Goal: Task Accomplishment & Management: Manage account settings

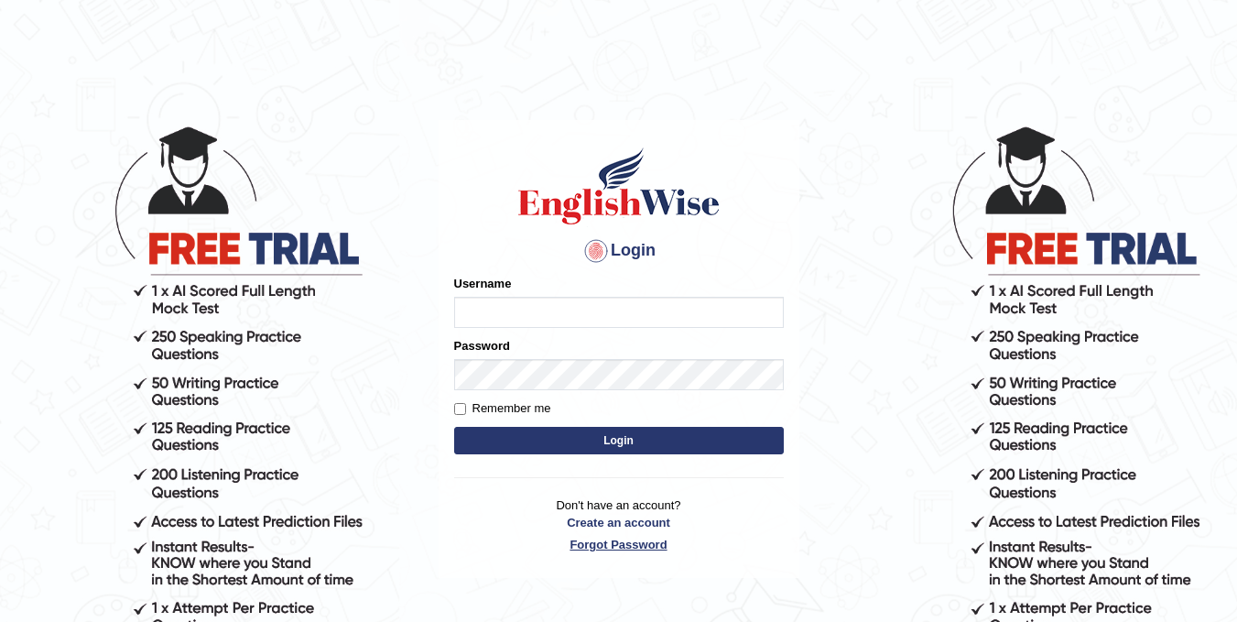
click at [640, 541] on link "Forgot Password" at bounding box center [619, 544] width 330 height 17
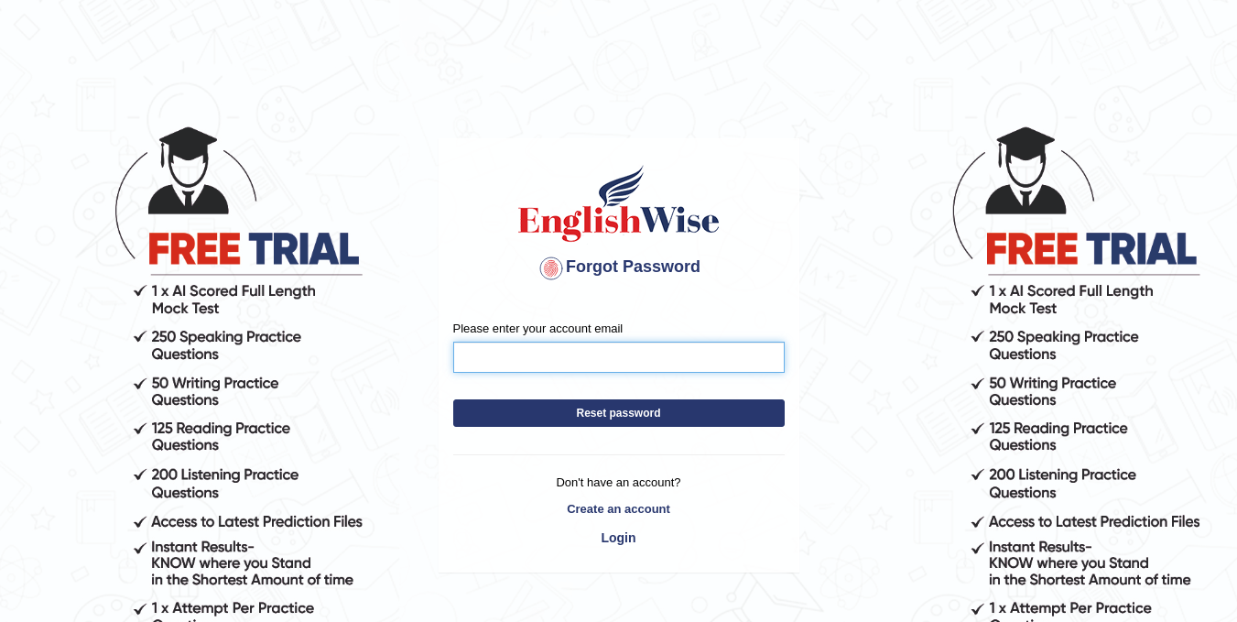
click at [593, 352] on input "Please enter your account email" at bounding box center [619, 357] width 332 height 31
type input "[EMAIL_ADDRESS][DOMAIN_NAME]"
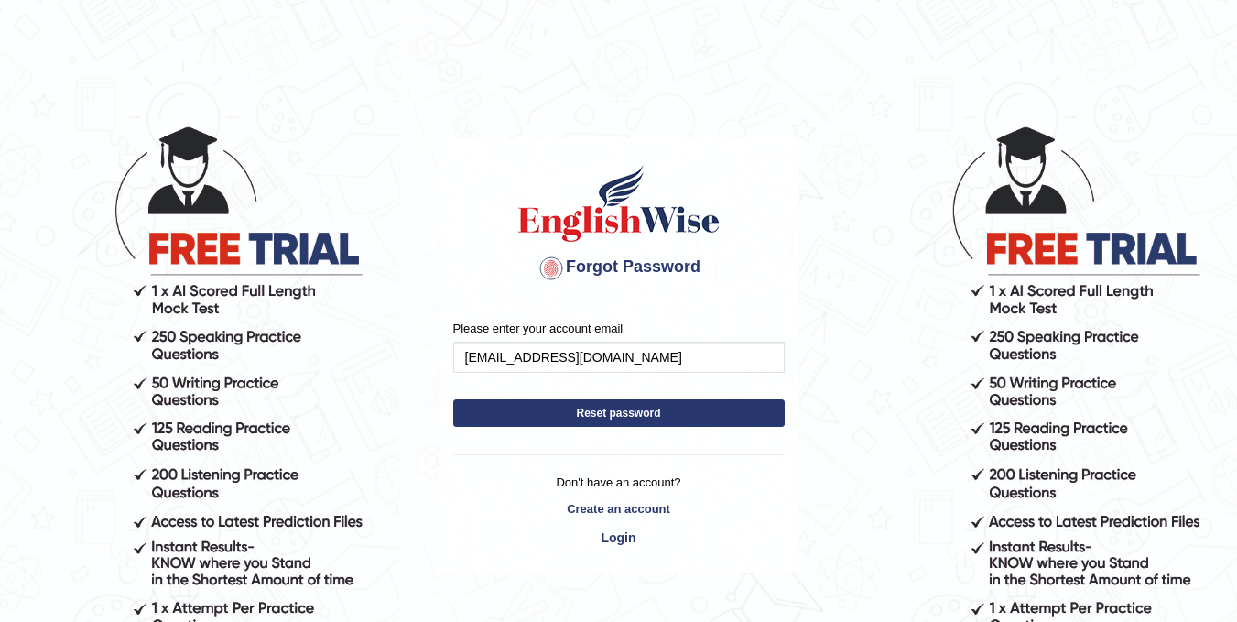
click at [620, 412] on button "Reset password" at bounding box center [619, 412] width 332 height 27
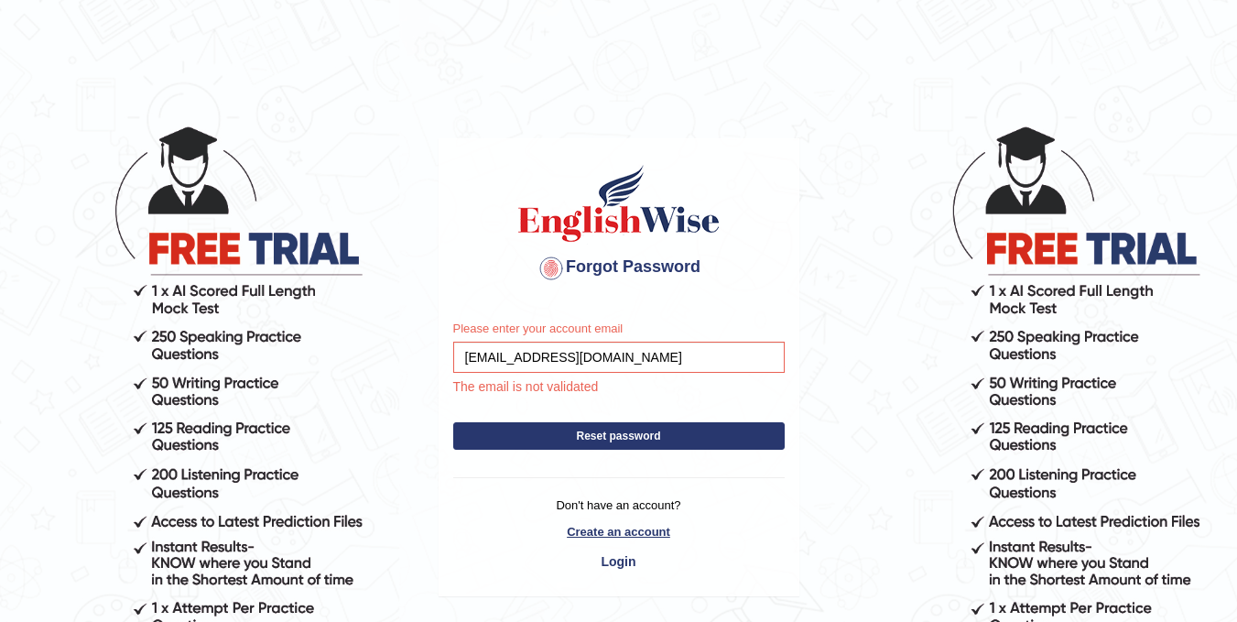
click at [636, 533] on link "Create an account" at bounding box center [619, 531] width 332 height 17
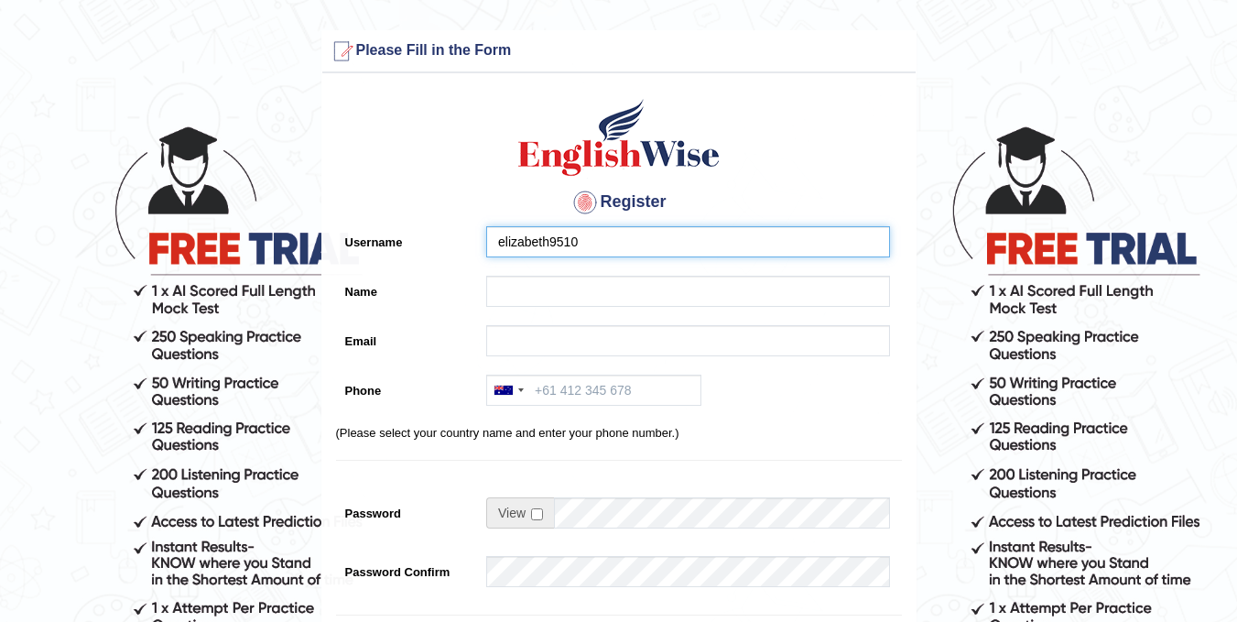
click at [592, 245] on input "elizabeth9510" at bounding box center [688, 241] width 404 height 31
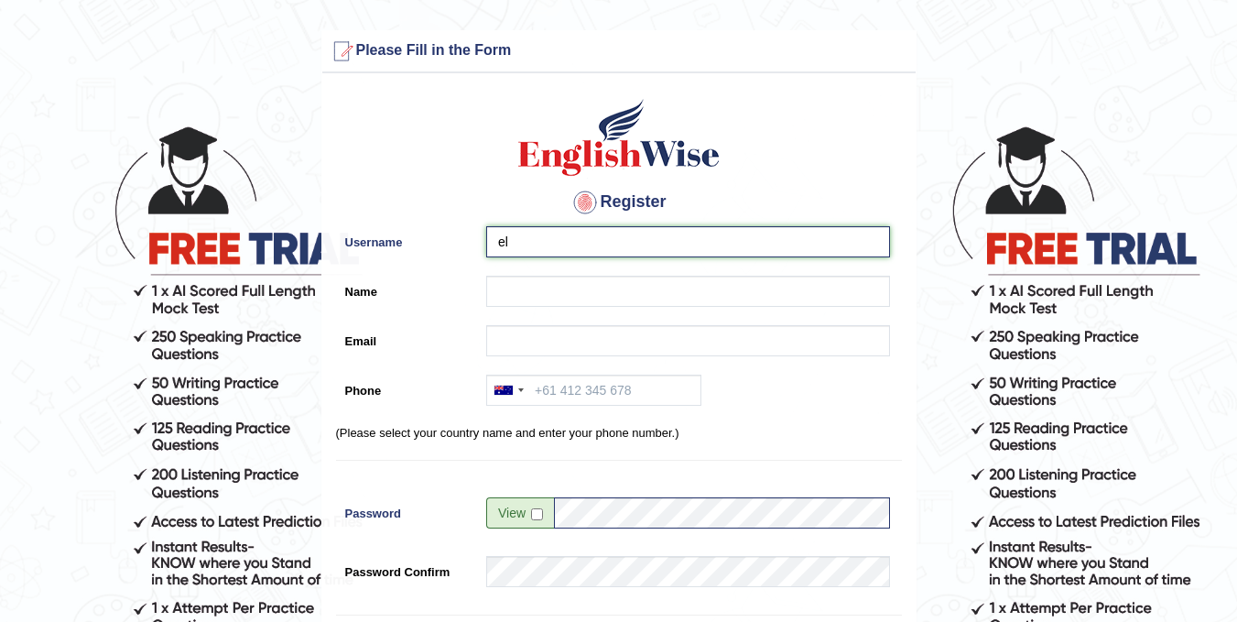
type input "e"
type input "SomboKaumba"
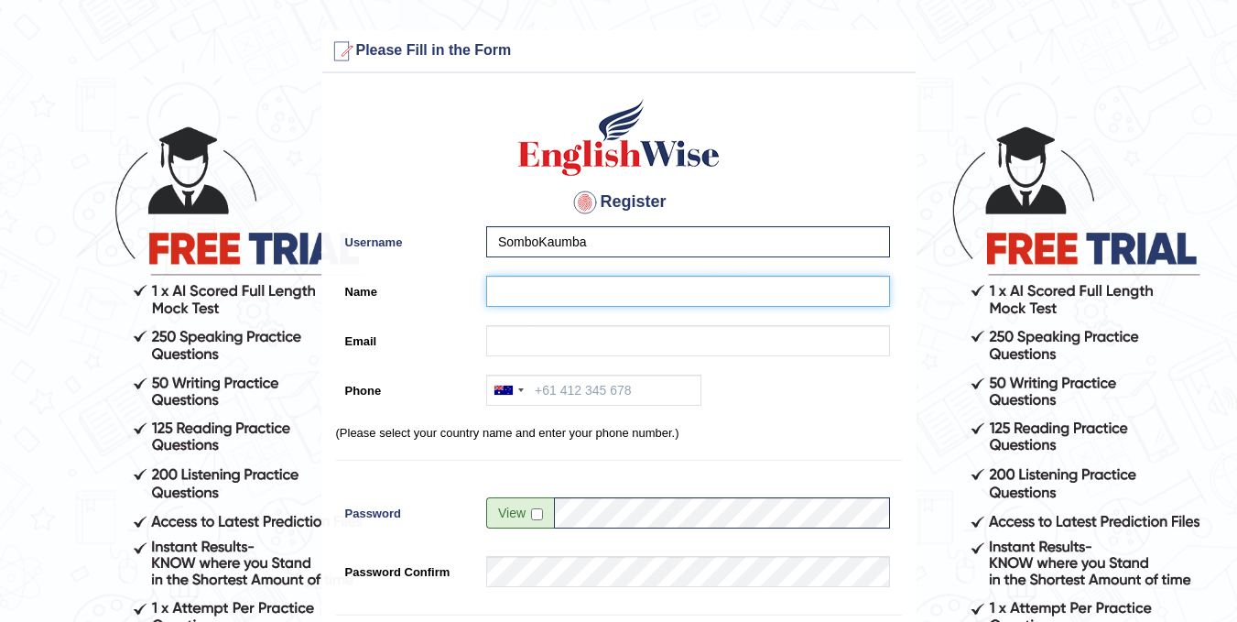
click at [561, 298] on input "Name" at bounding box center [688, 291] width 404 height 31
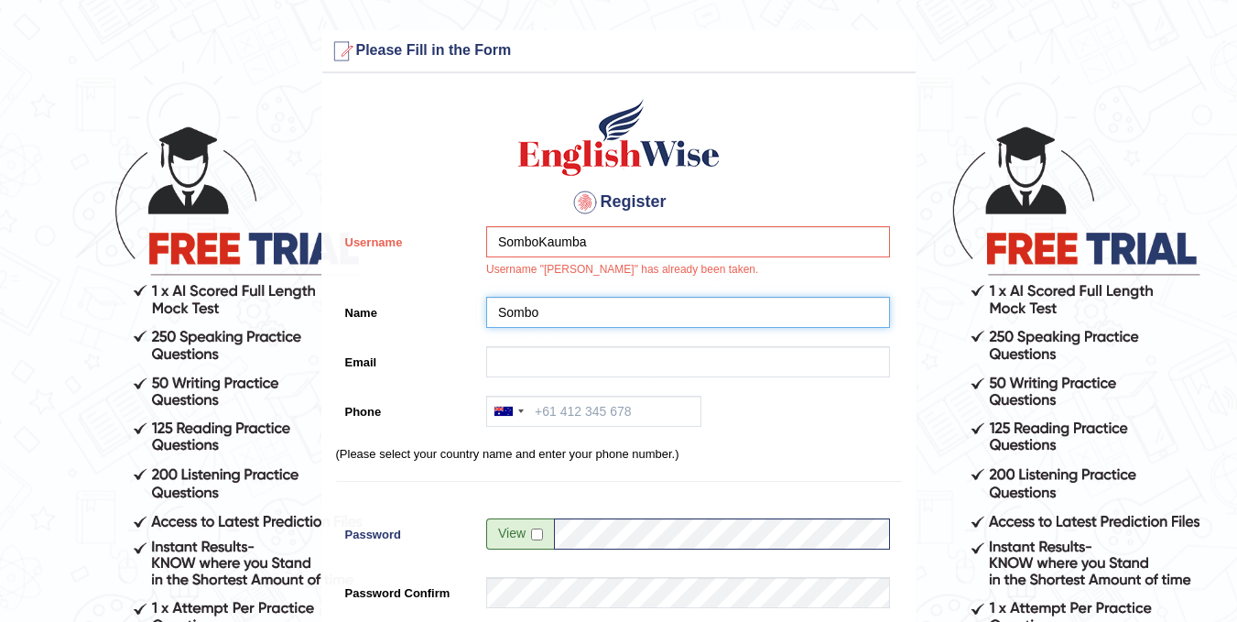
type input "Sombo"
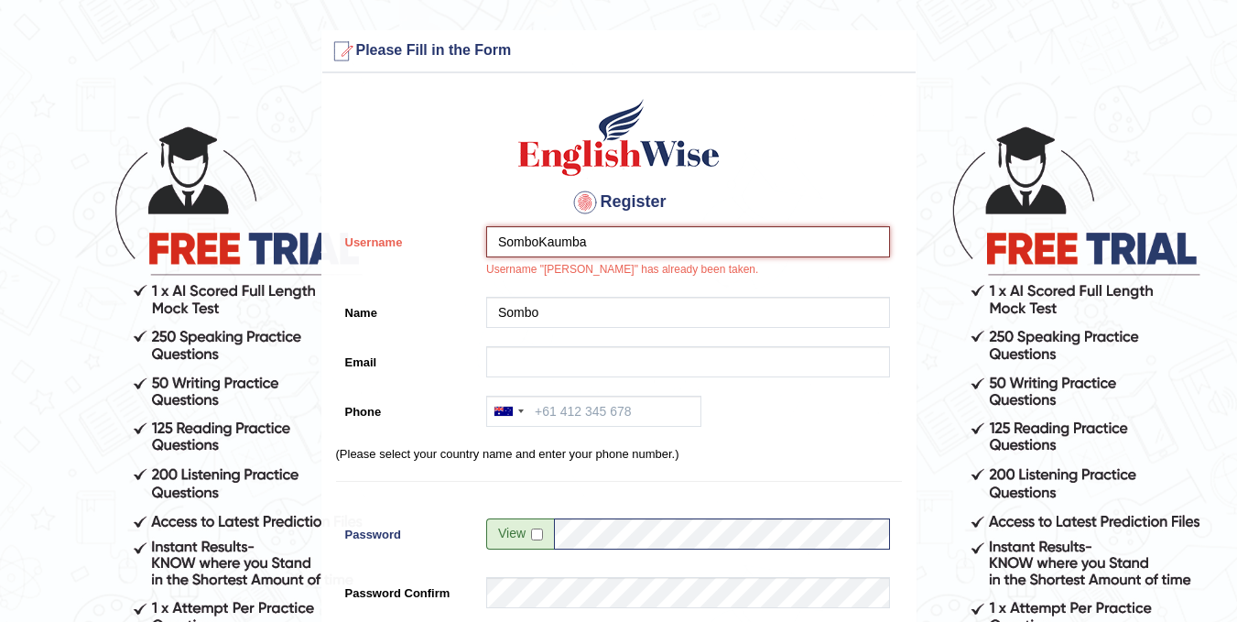
click at [611, 244] on input "SomboKaumba" at bounding box center [688, 241] width 404 height 31
type input "Sombo"
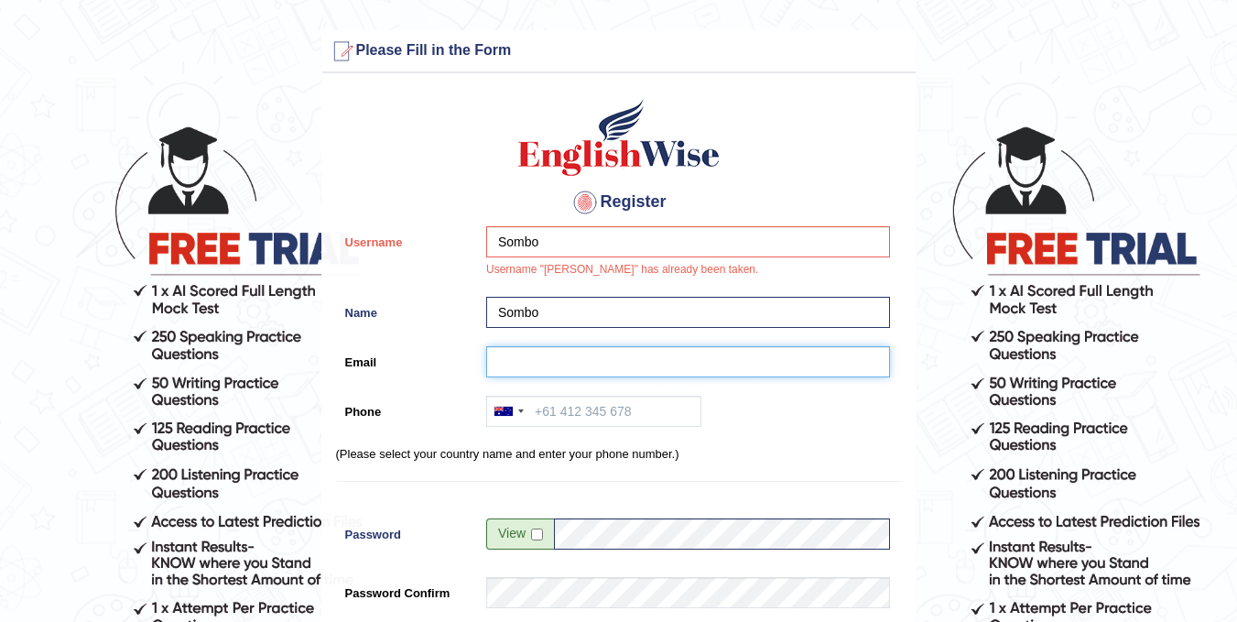
click at [554, 353] on input "Email" at bounding box center [688, 361] width 404 height 31
type input "kaumbasombo@yahoo.com"
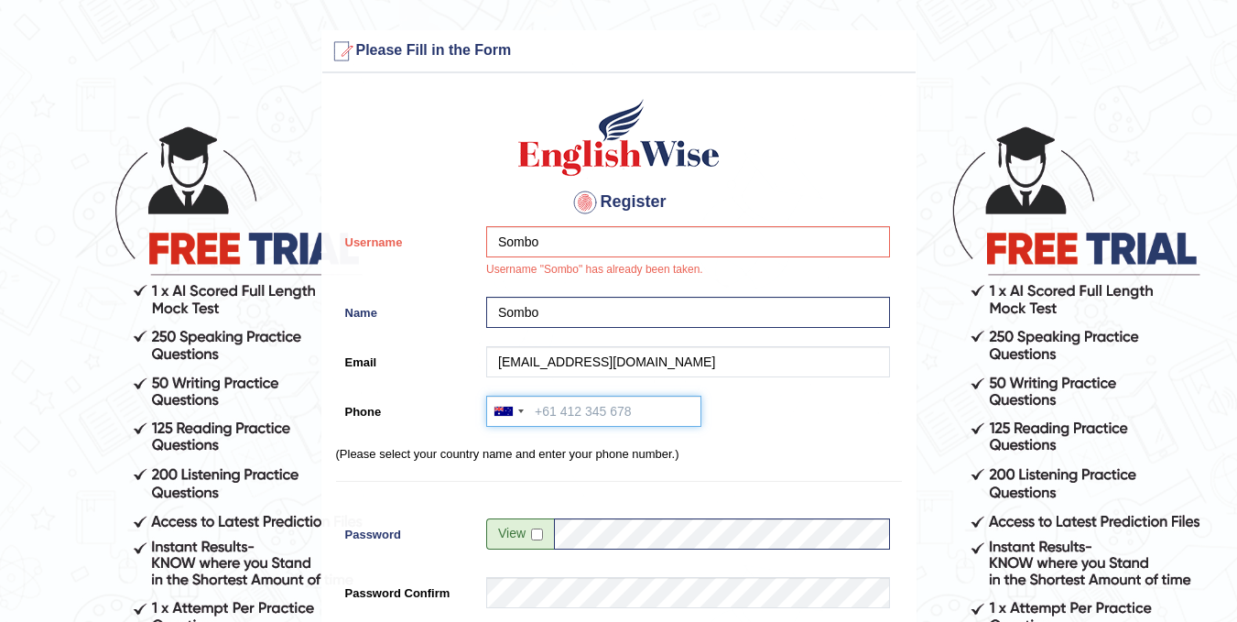
click at [601, 410] on input "Phone" at bounding box center [593, 411] width 215 height 31
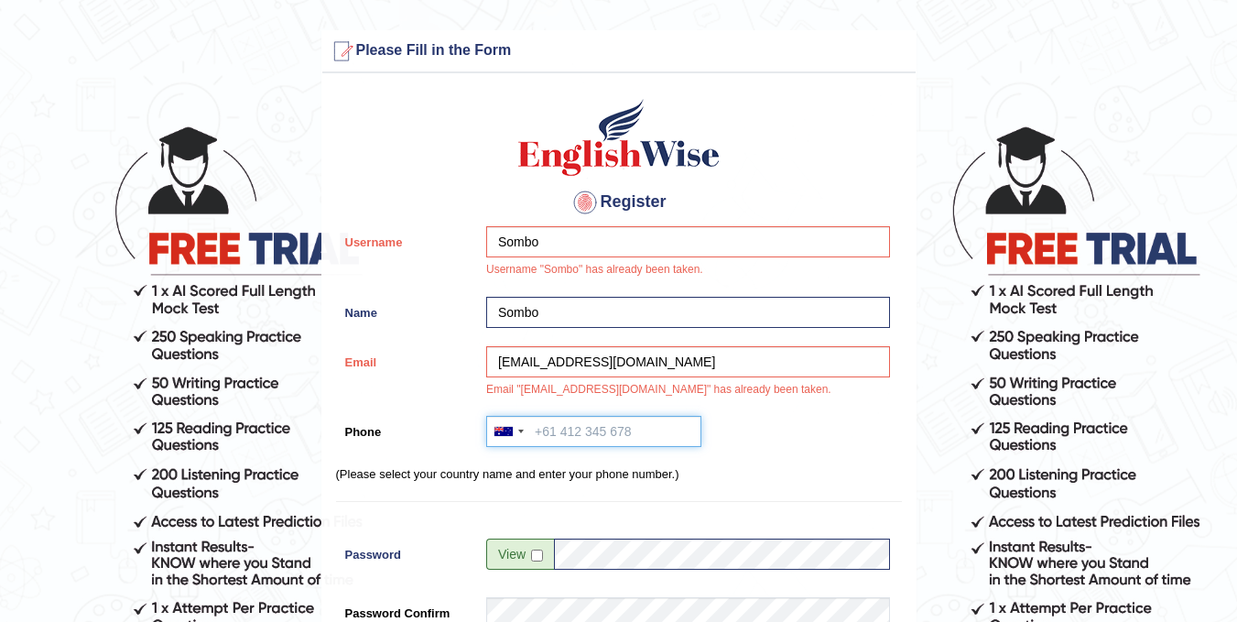
type input "="
type input "+61518650627"
click at [803, 469] on p "(Please select your country name and enter your phone number.)" at bounding box center [619, 473] width 566 height 17
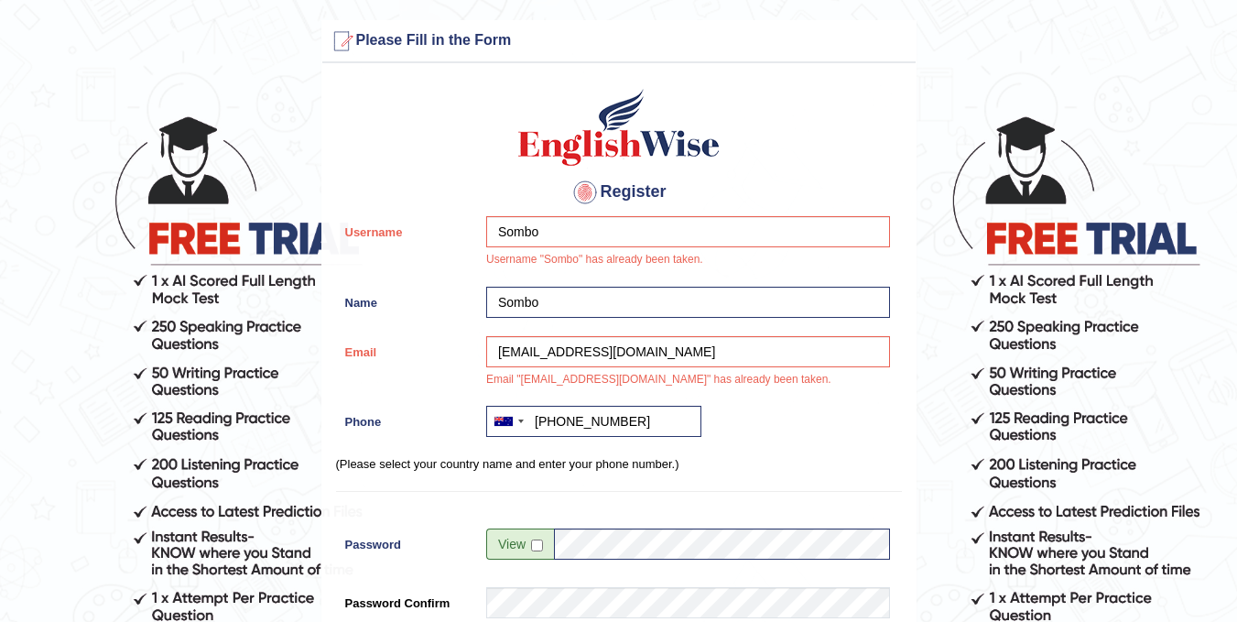
scroll to position [11, 0]
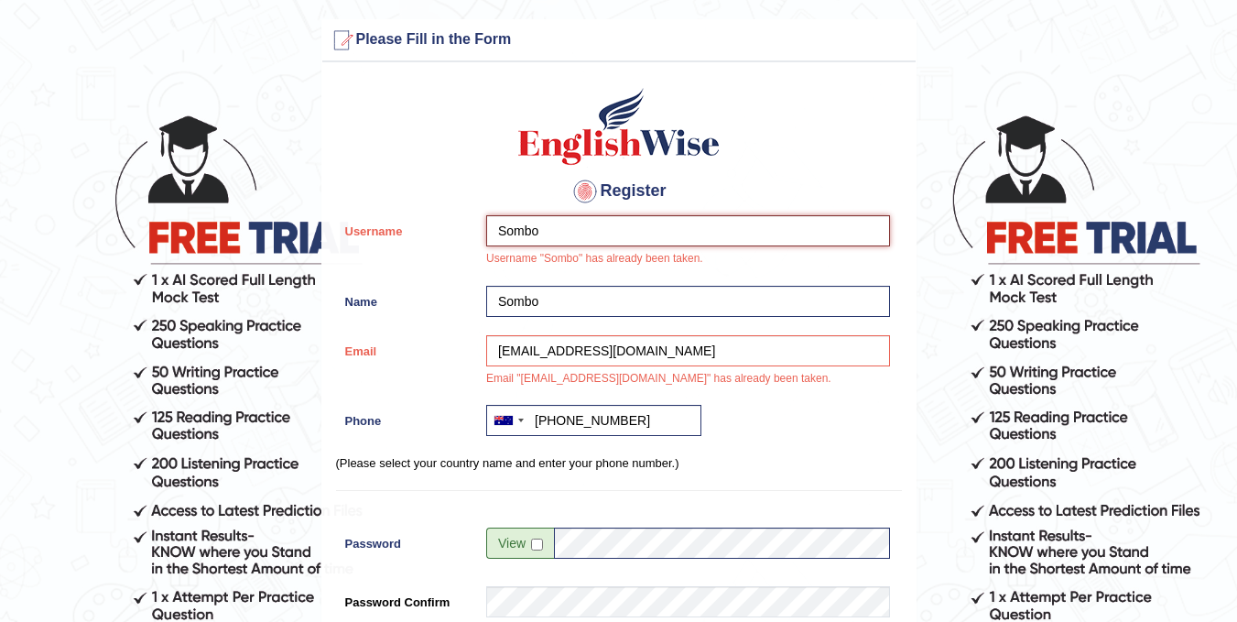
click at [644, 224] on input "Sombo" at bounding box center [688, 230] width 404 height 31
type input "SomboKmumbi"
click at [741, 486] on div "Register Username SomboKmumbi Username "Sombo" has already been taken. Name Som…" at bounding box center [618, 474] width 593 height 806
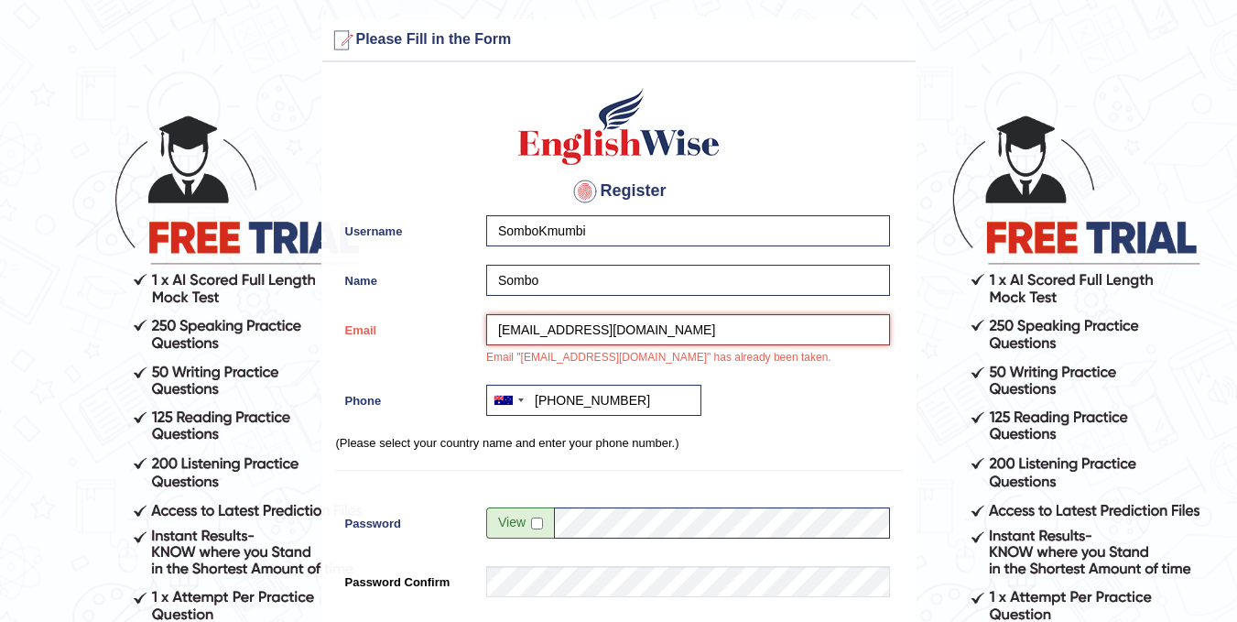
click at [689, 324] on input "kaumbasombo@yahoo.com" at bounding box center [688, 329] width 404 height 31
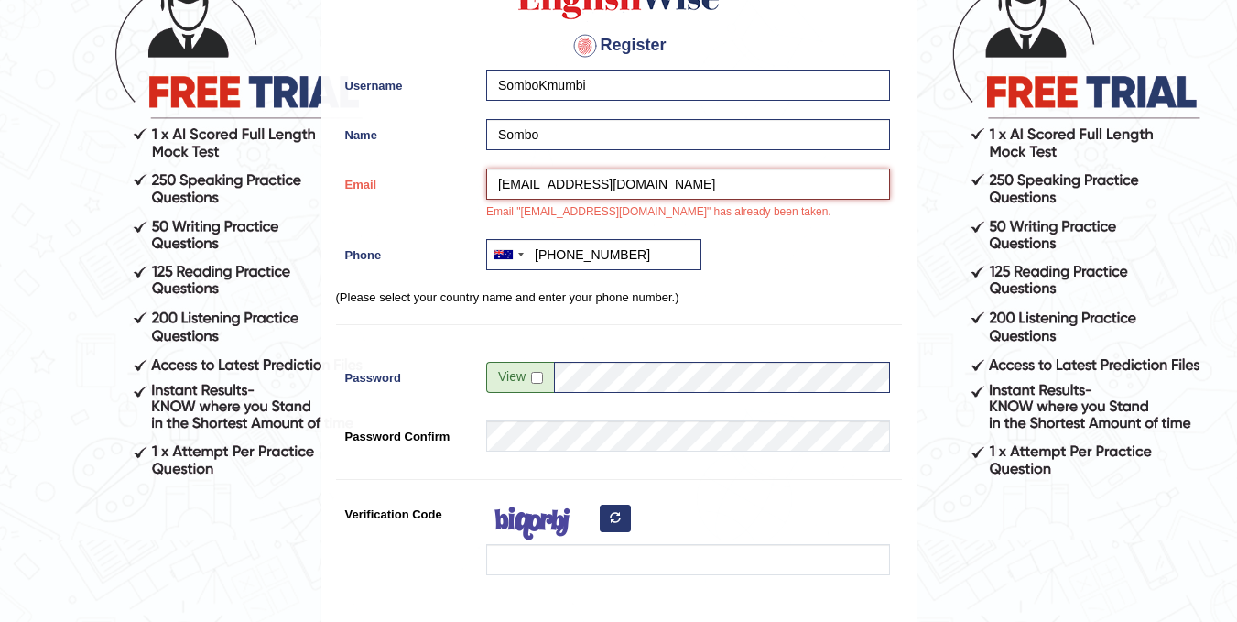
scroll to position [158, 0]
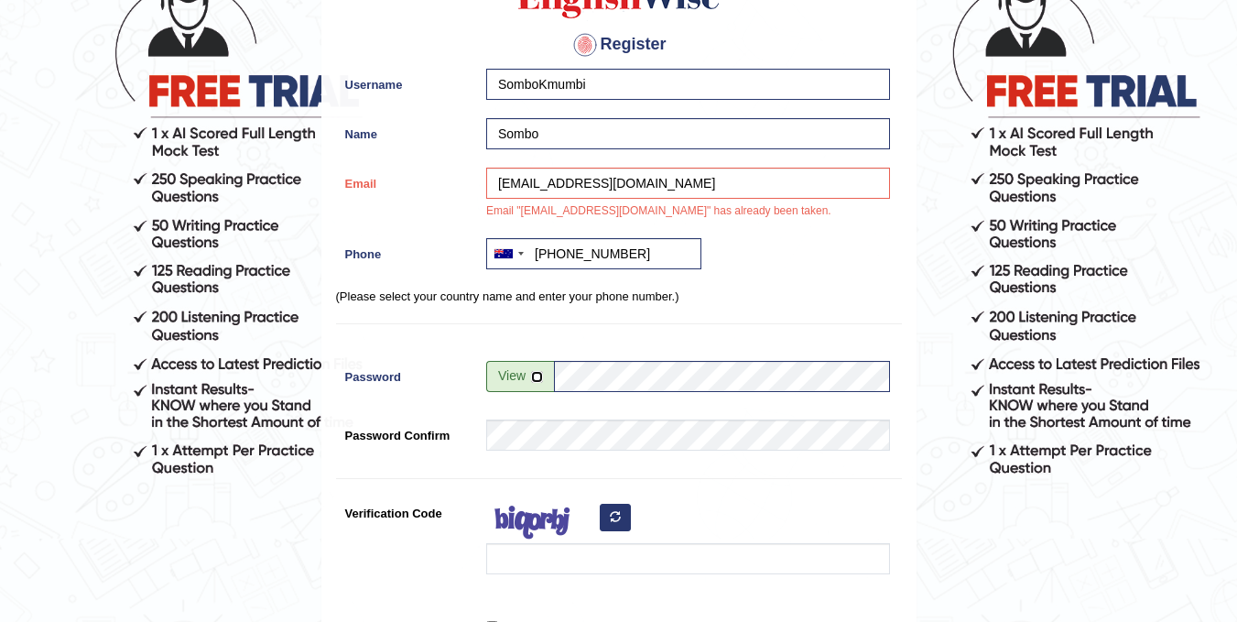
click at [539, 377] on input "checkbox" at bounding box center [537, 377] width 12 height 12
checkbox input "true"
click at [707, 497] on div at bounding box center [683, 540] width 413 height 86
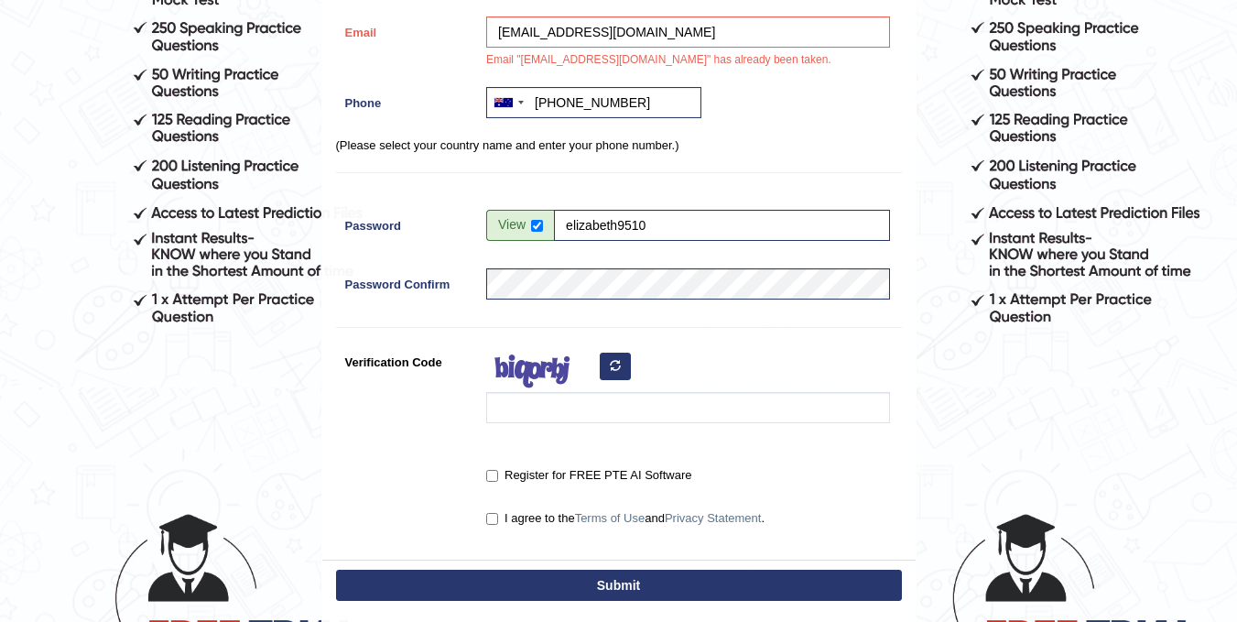
scroll to position [310, 0]
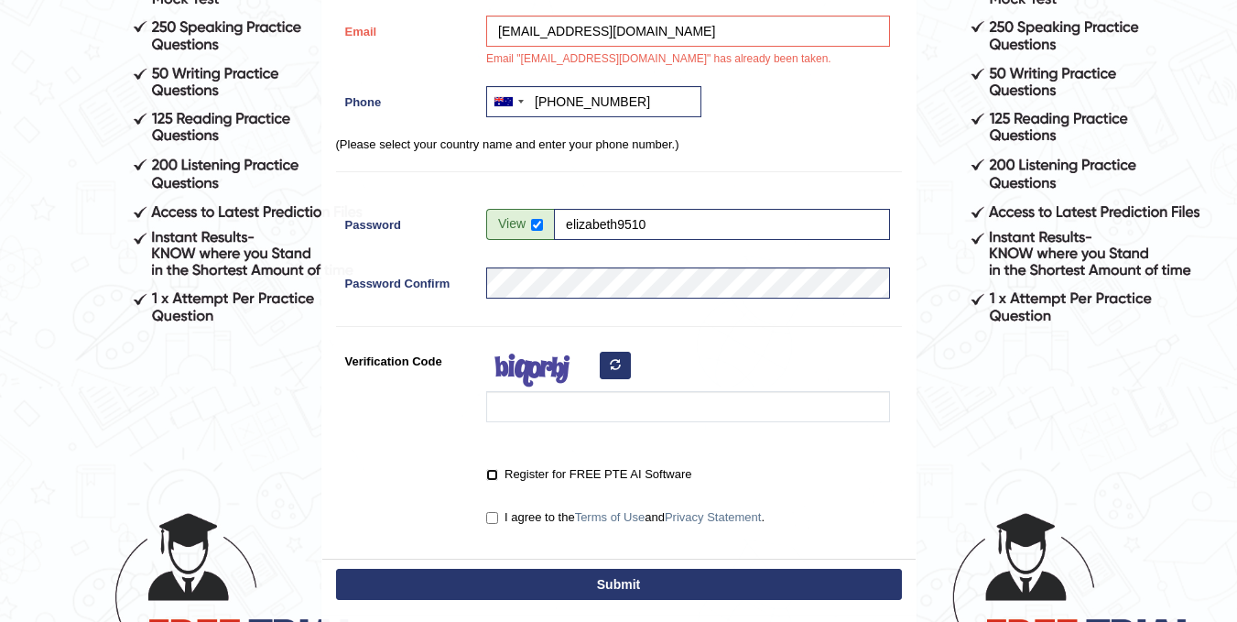
click at [495, 472] on input "Register for FREE PTE AI Software" at bounding box center [492, 475] width 12 height 12
checkbox input "true"
click at [492, 516] on input "I agree to the Terms of Use and Privacy Statement ." at bounding box center [492, 518] width 12 height 12
checkbox input "true"
click at [554, 410] on input "Verification Code" at bounding box center [688, 406] width 404 height 31
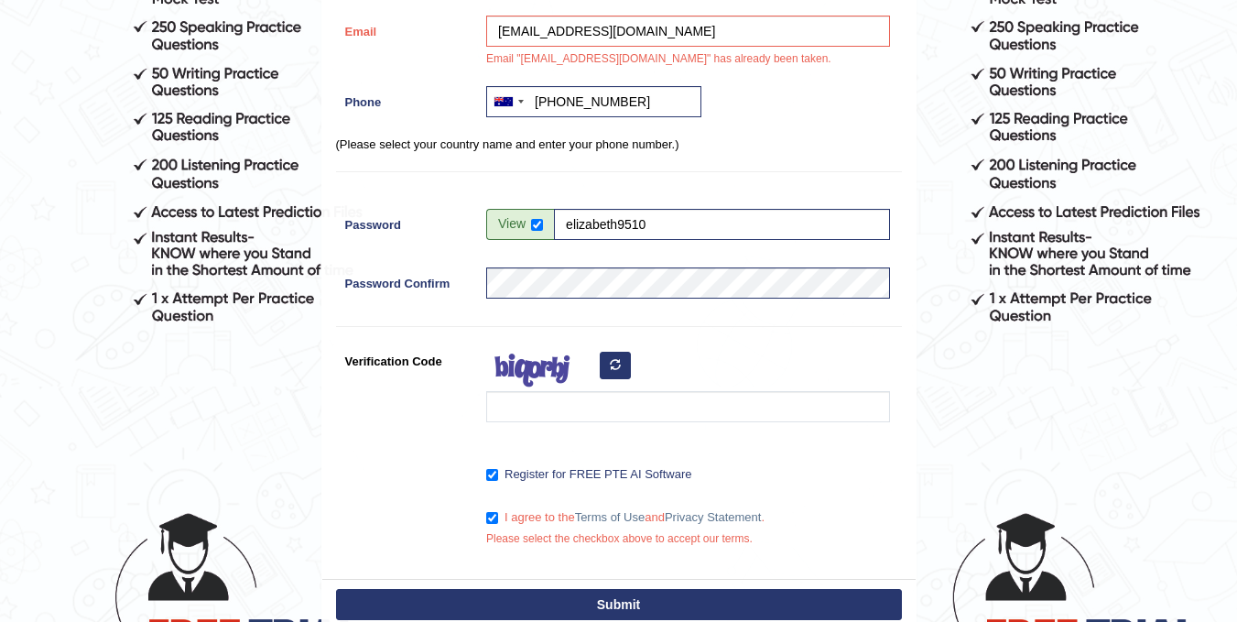
click at [619, 359] on icon "button" at bounding box center [615, 364] width 11 height 11
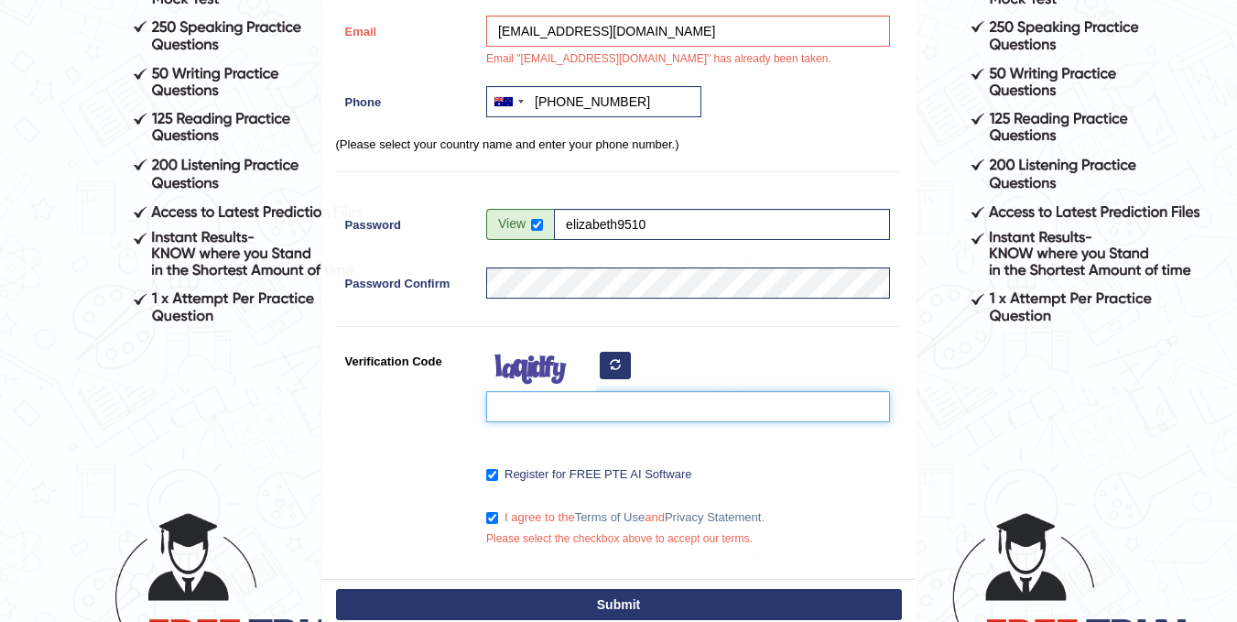
click at [586, 417] on input "Verification Code" at bounding box center [688, 406] width 404 height 31
type input "vzvuku"
click at [763, 389] on div "vzvuku" at bounding box center [683, 388] width 413 height 86
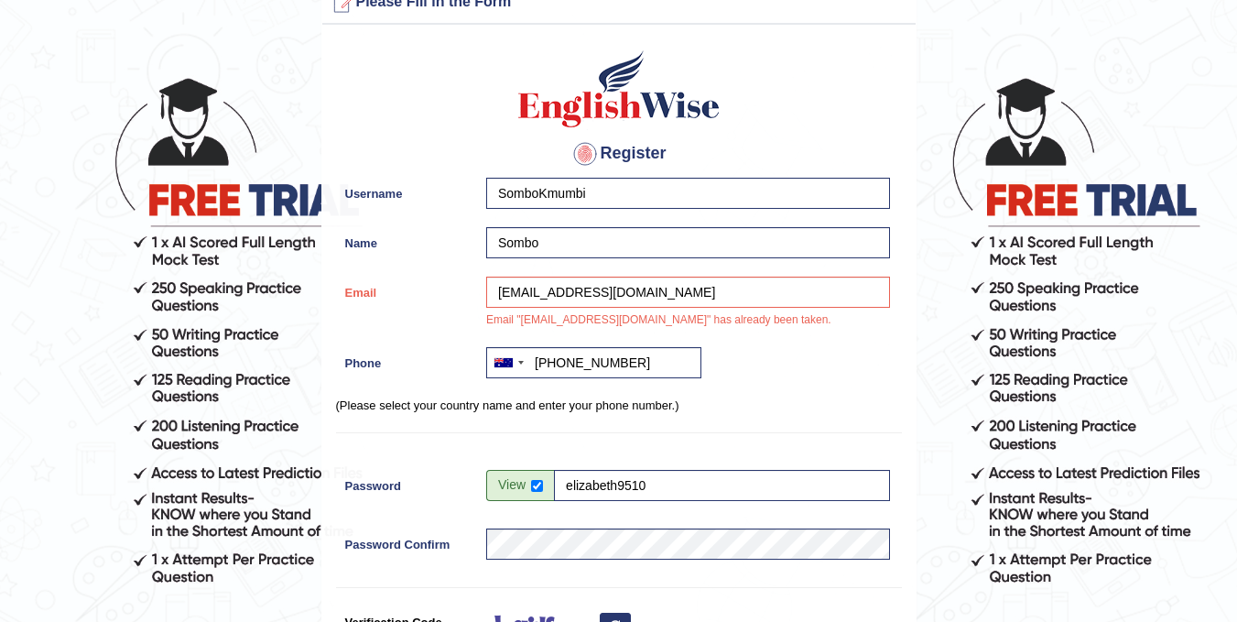
scroll to position [48, 0]
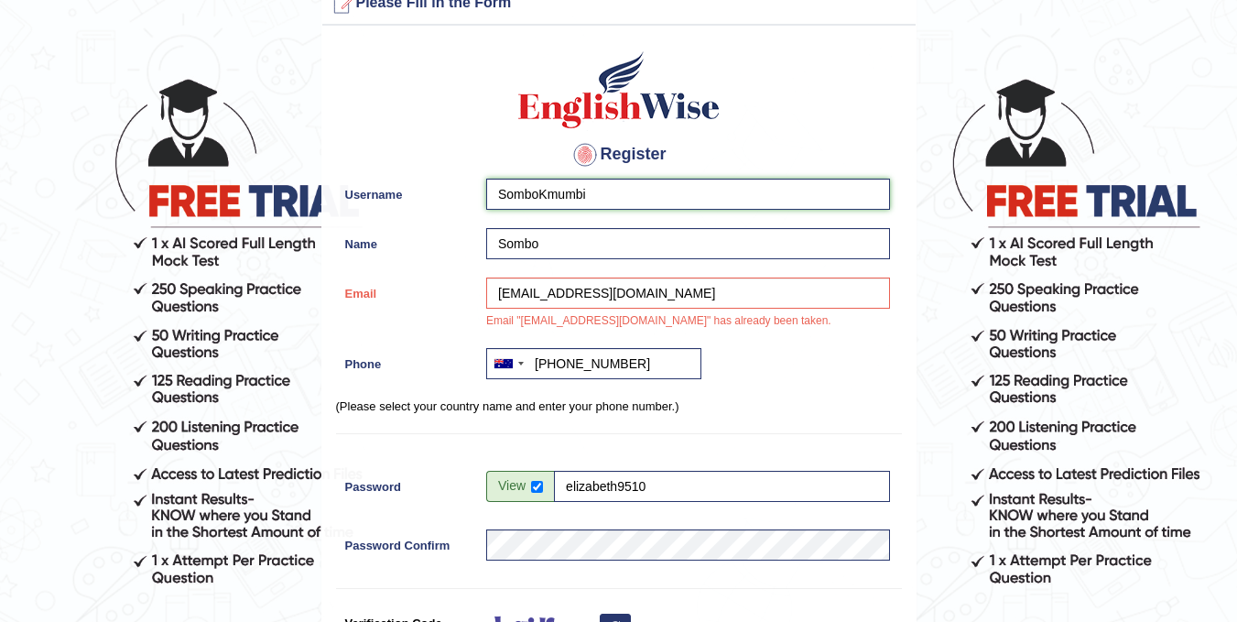
click at [624, 208] on input "SomboKmumbi" at bounding box center [688, 194] width 404 height 31
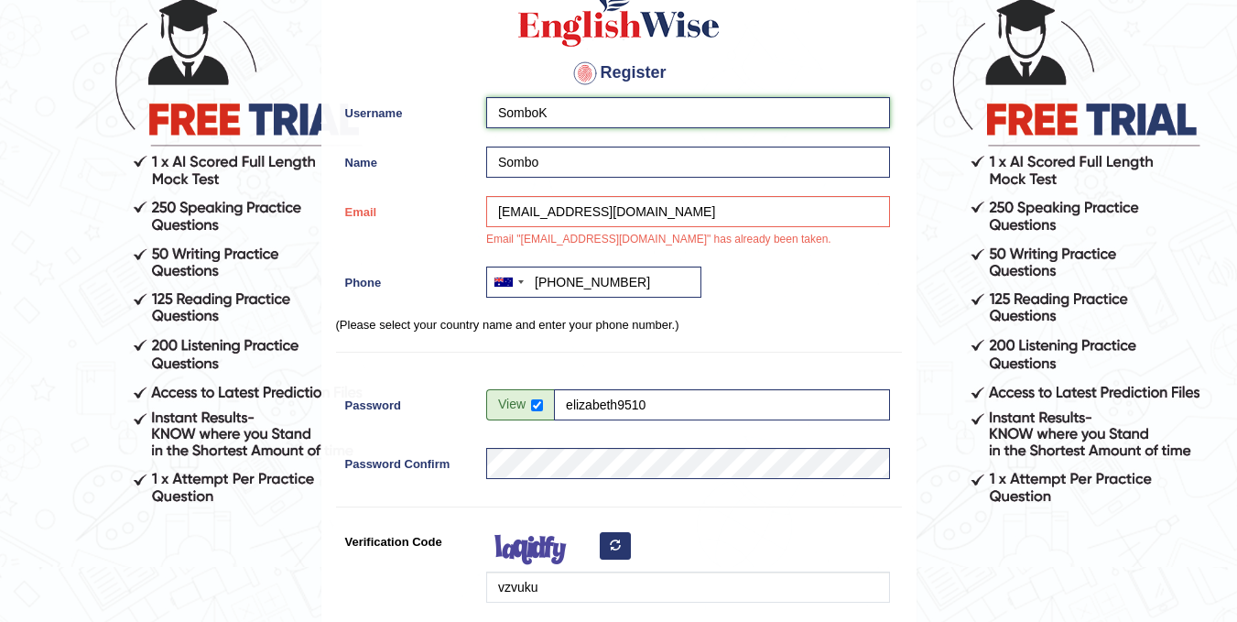
scroll to position [125, 0]
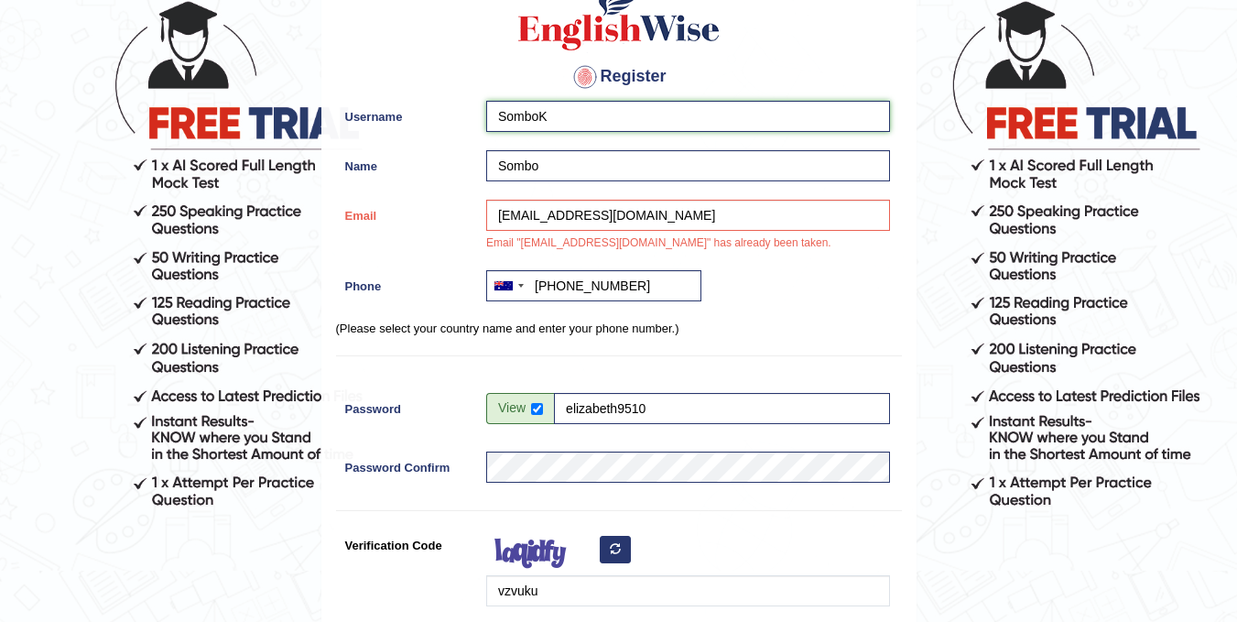
click at [583, 114] on input "SomboK" at bounding box center [688, 116] width 404 height 31
type input "SomboKmumbi"
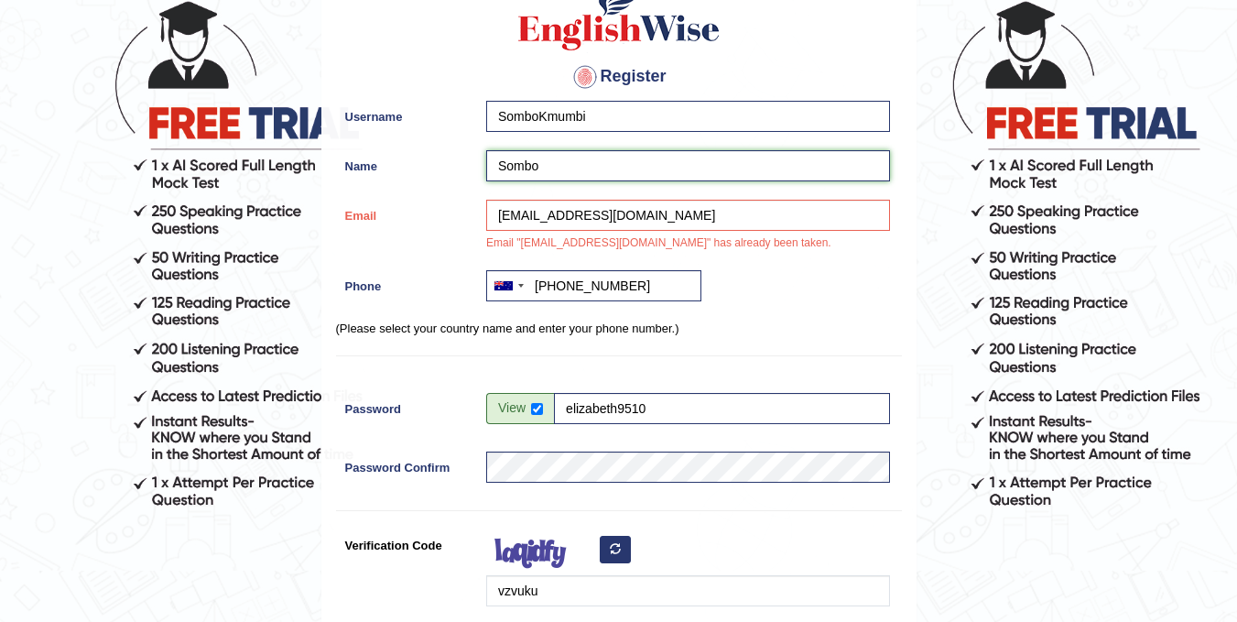
click at [608, 166] on input "Sombo" at bounding box center [688, 165] width 404 height 31
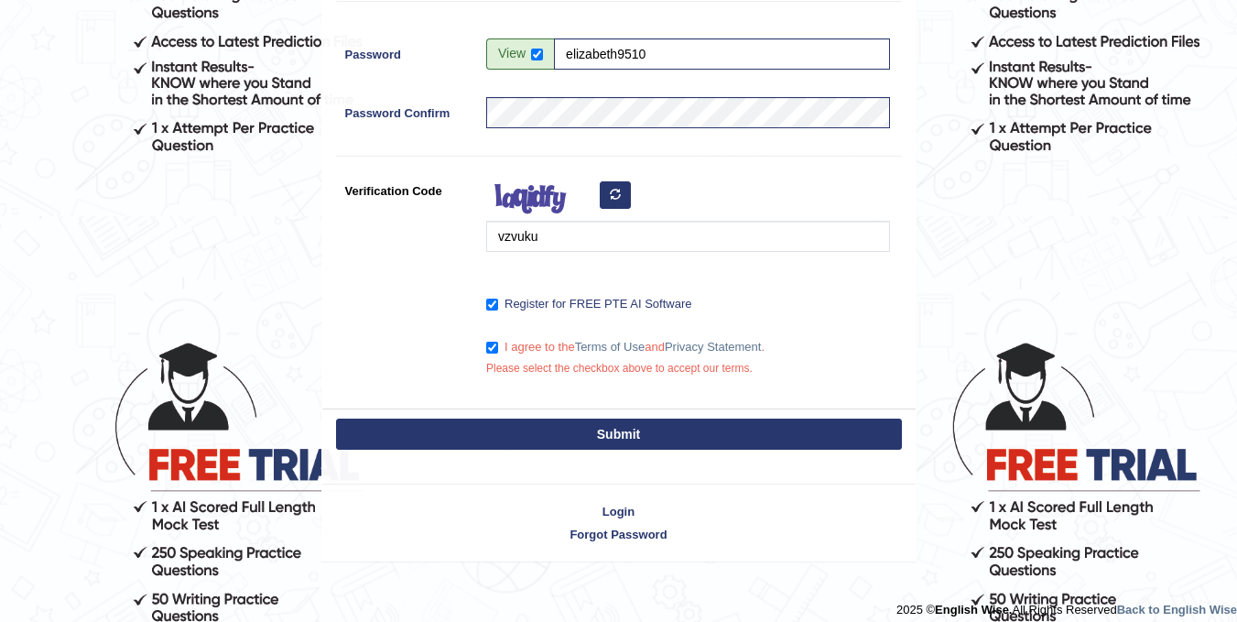
scroll to position [494, 0]
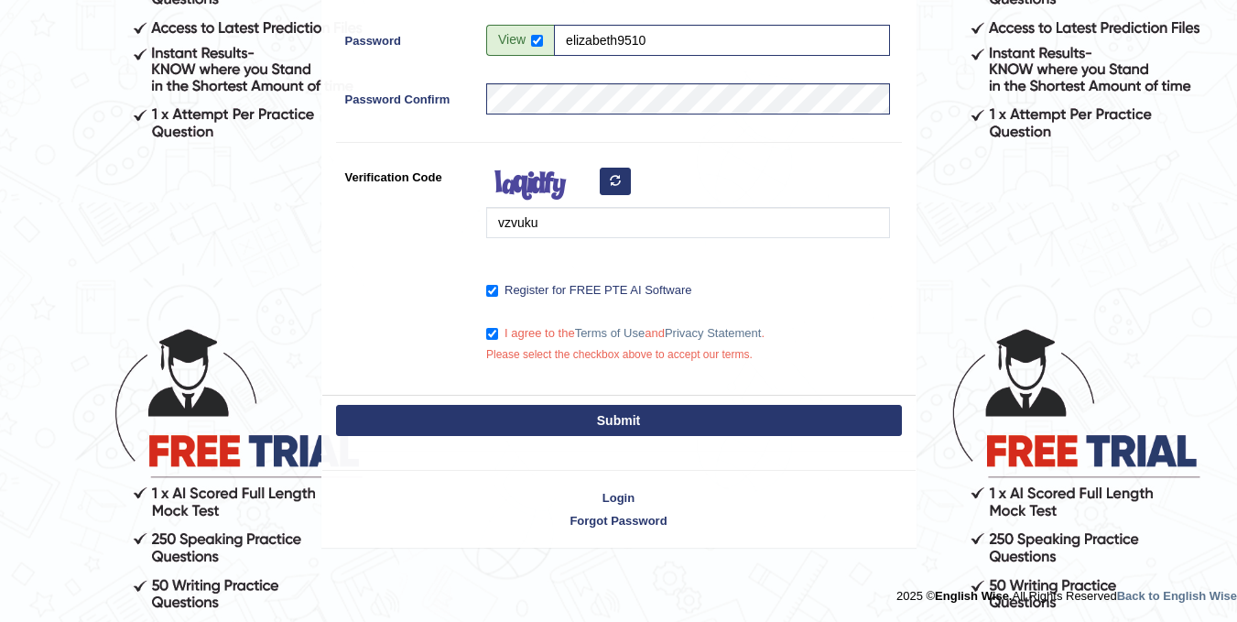
type input "Sombo Kaumba"
click at [701, 419] on button "Submit" at bounding box center [619, 420] width 566 height 31
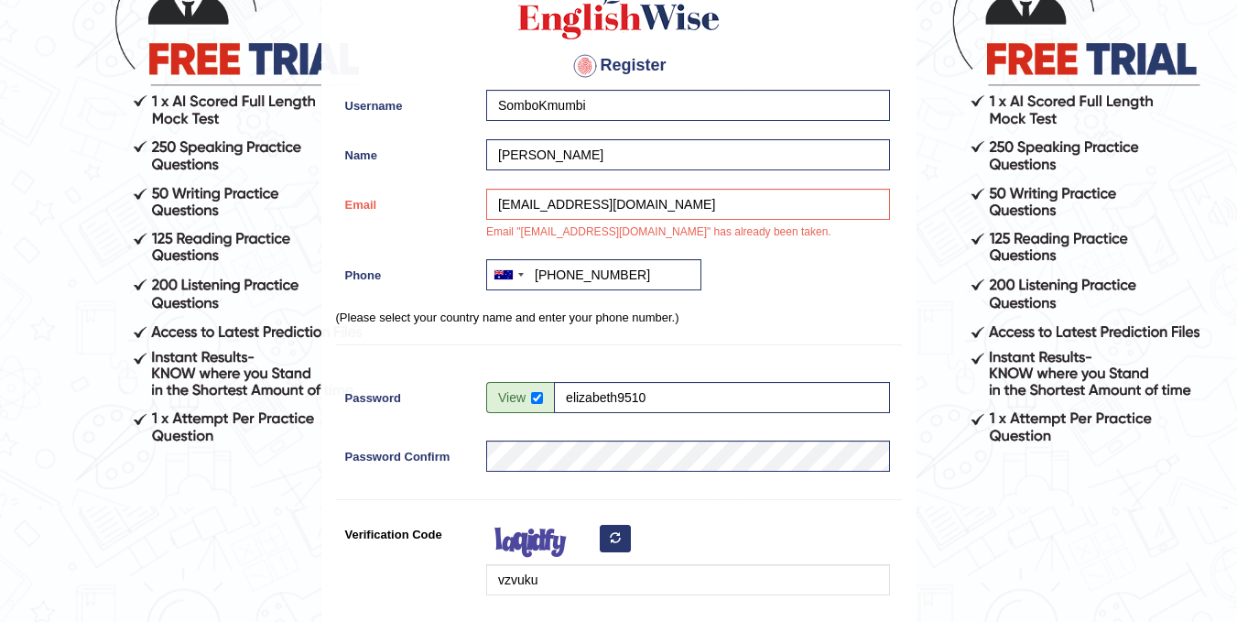
scroll to position [184, 0]
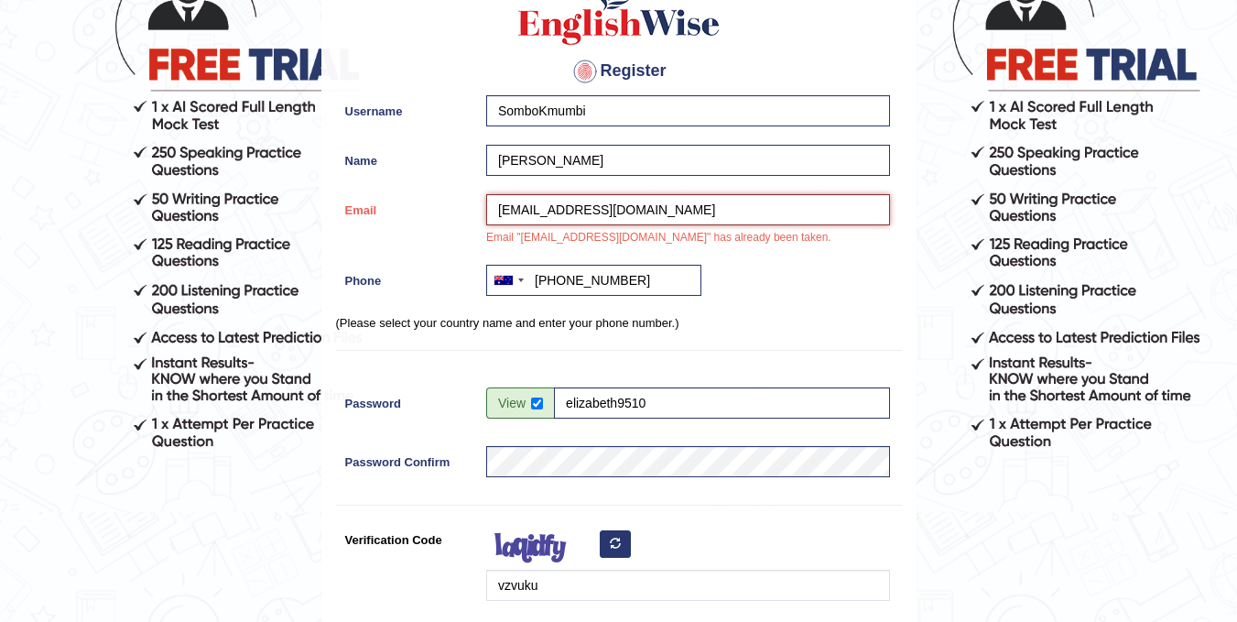
click at [738, 208] on input "kaumbasombo@yahoo.com" at bounding box center [688, 209] width 404 height 31
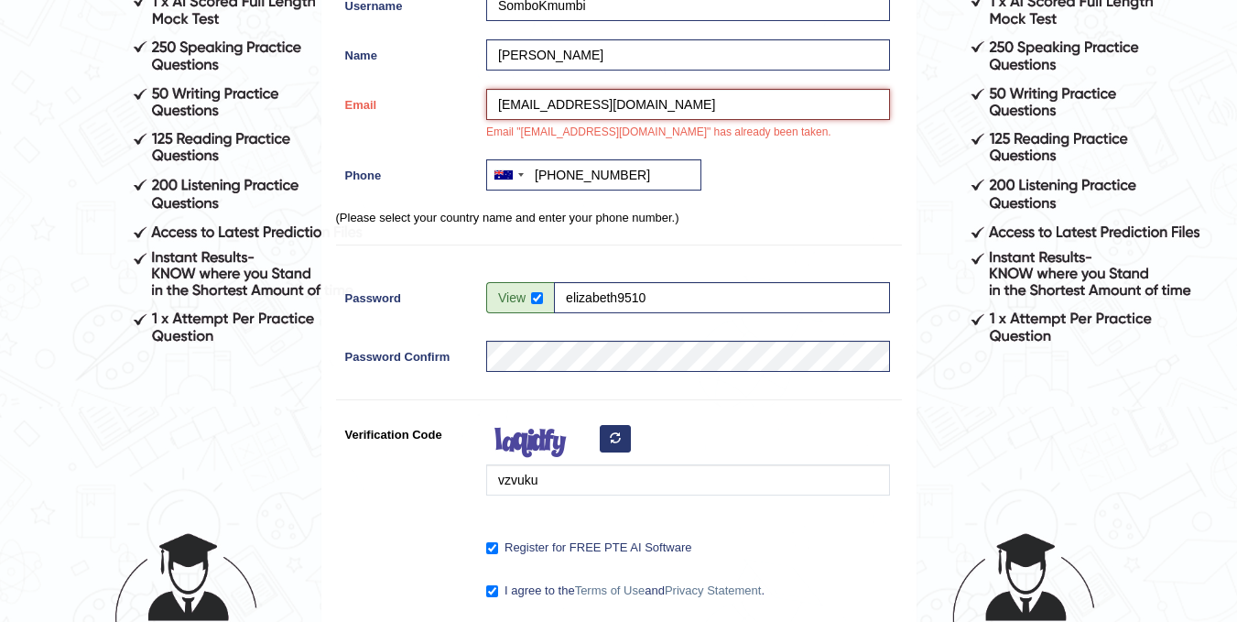
scroll to position [331, 0]
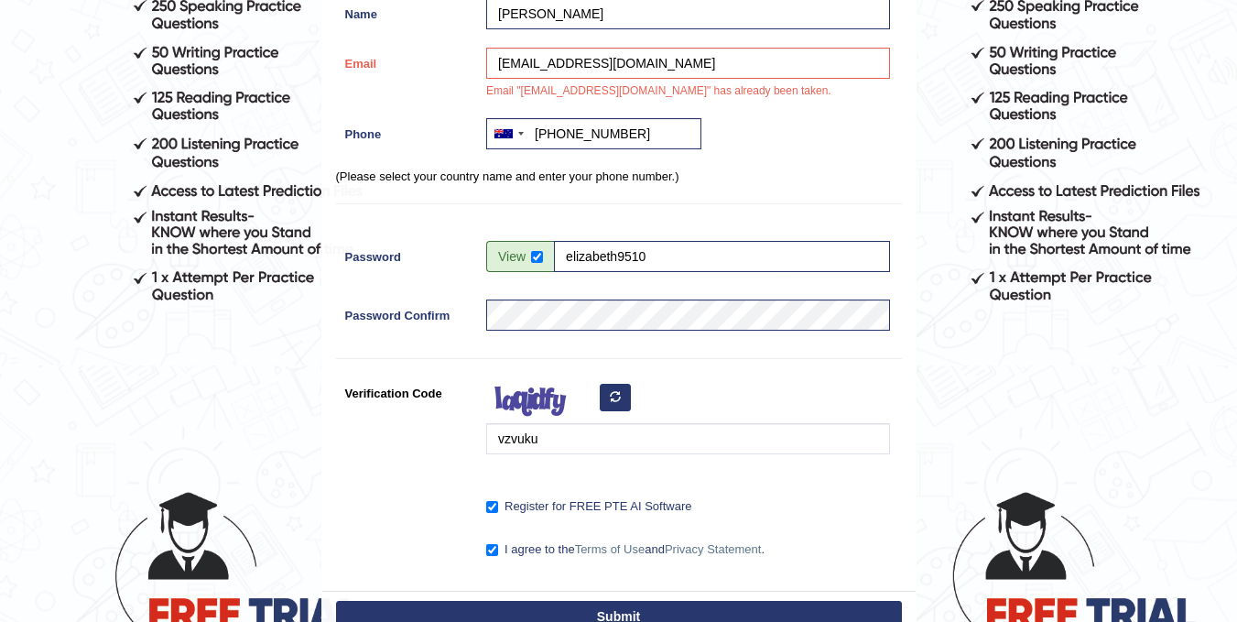
click at [758, 607] on button "Submit" at bounding box center [619, 616] width 566 height 31
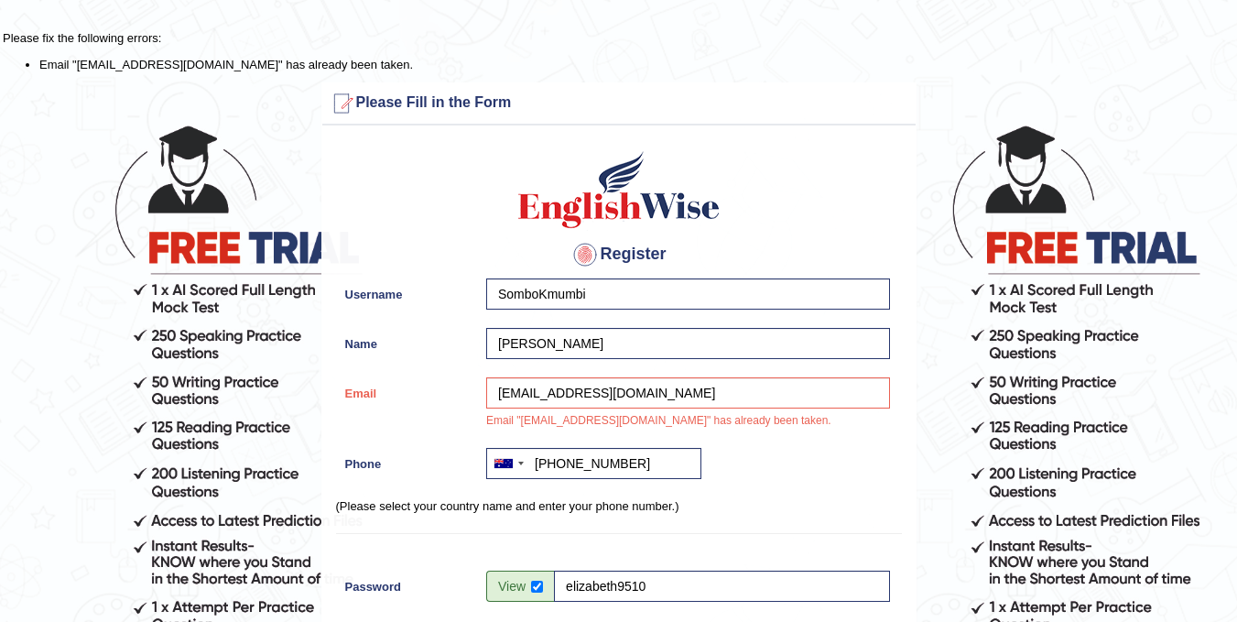
scroll to position [0, 0]
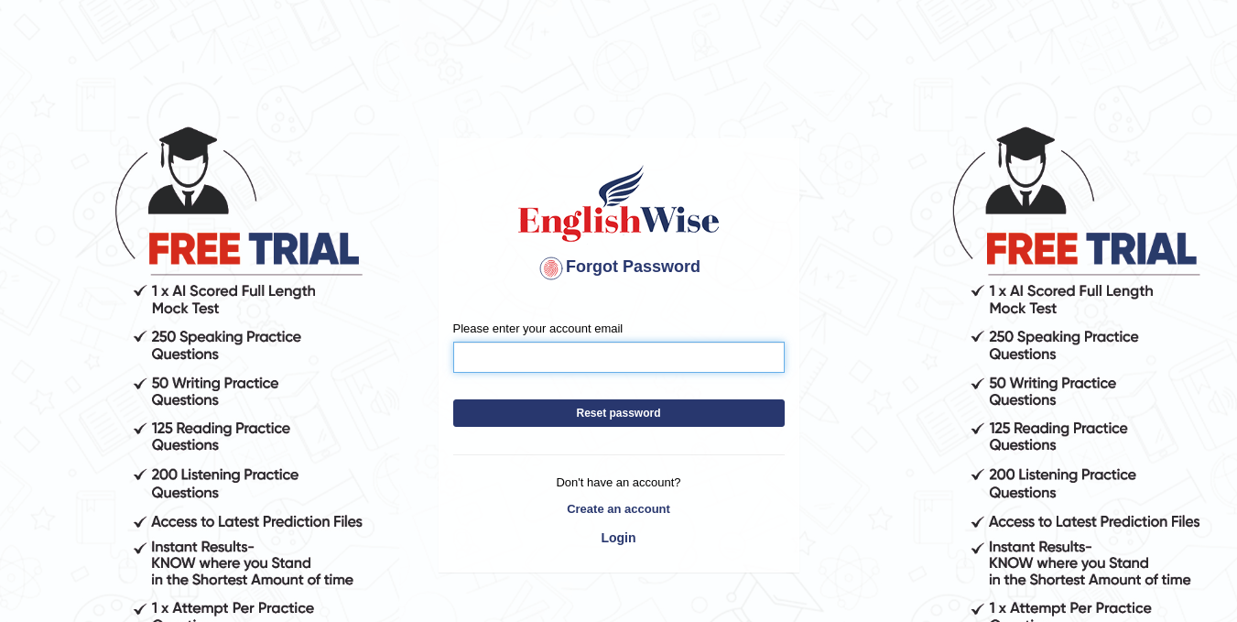
click at [528, 364] on input "Please enter your account email" at bounding box center [619, 357] width 332 height 31
type input "[EMAIL_ADDRESS][DOMAIN_NAME]"
click at [602, 413] on button "Reset password" at bounding box center [619, 412] width 332 height 27
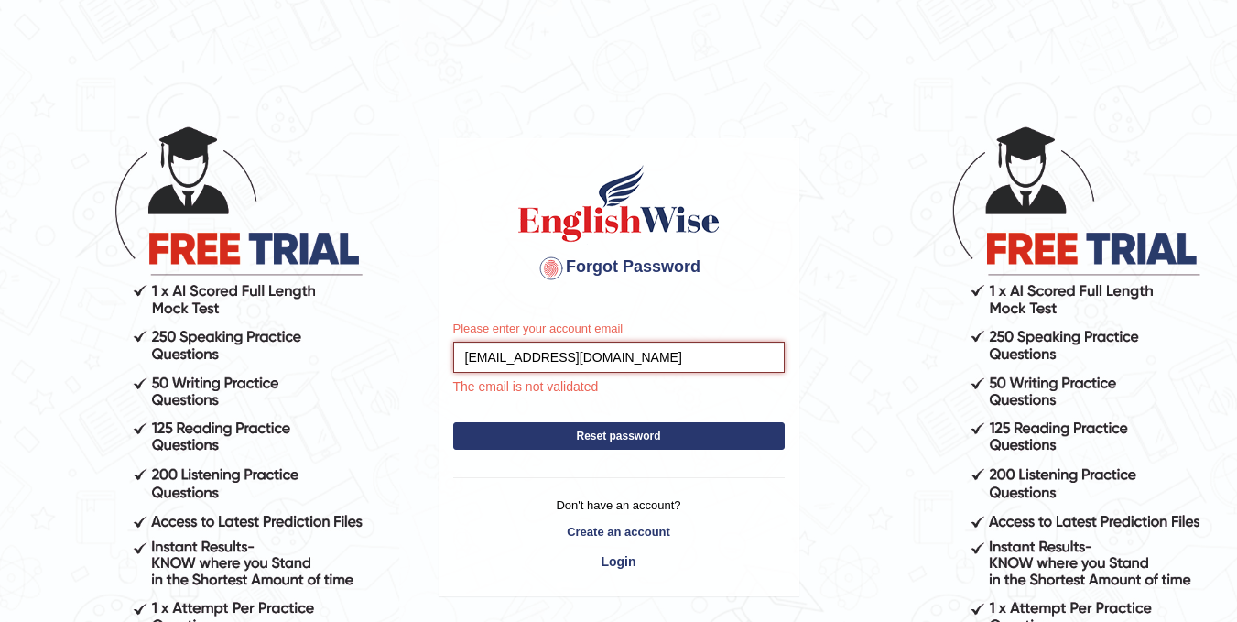
click at [603, 358] on input "[EMAIL_ADDRESS][DOMAIN_NAME]" at bounding box center [619, 357] width 332 height 31
drag, startPoint x: 603, startPoint y: 358, endPoint x: 658, endPoint y: 365, distance: 54.5
click at [658, 365] on input "[EMAIL_ADDRESS][DOMAIN_NAME]" at bounding box center [619, 357] width 332 height 31
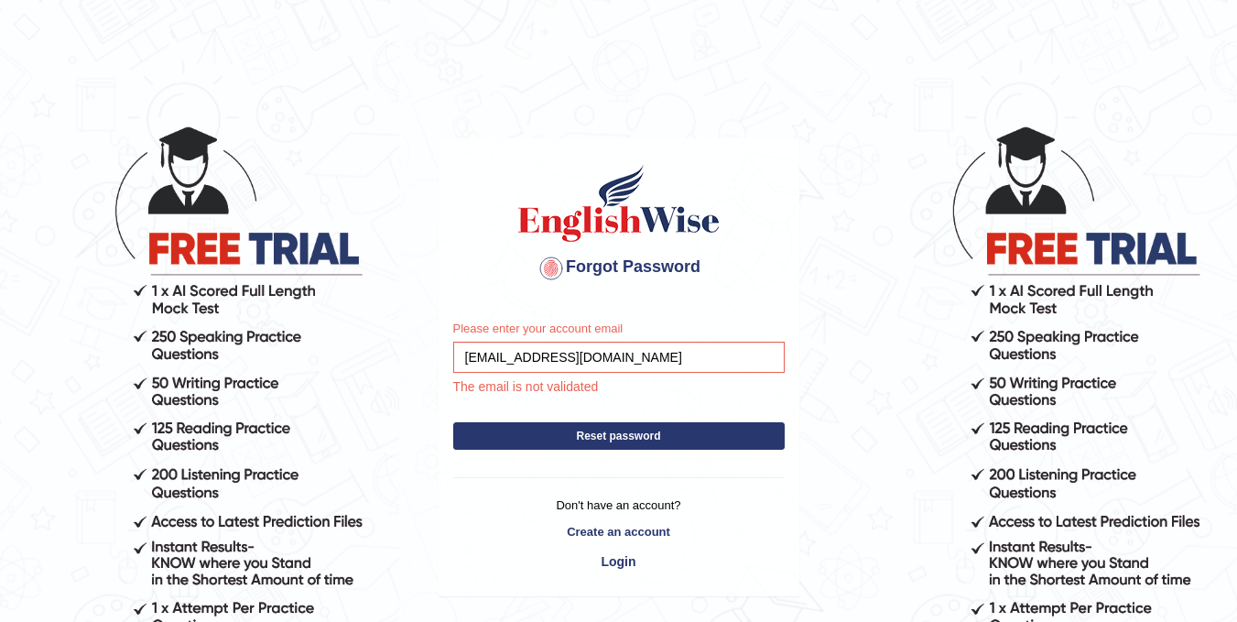
click at [704, 255] on h4 "Forgot Password" at bounding box center [619, 268] width 332 height 29
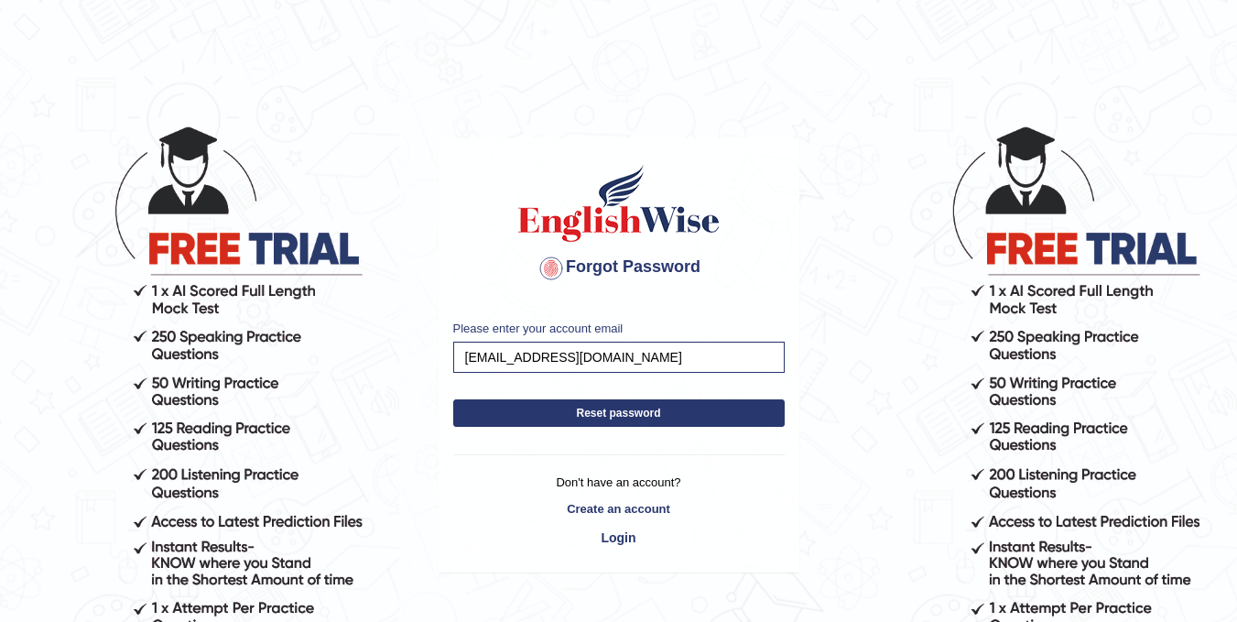
click at [633, 410] on button "Reset password" at bounding box center [619, 412] width 332 height 27
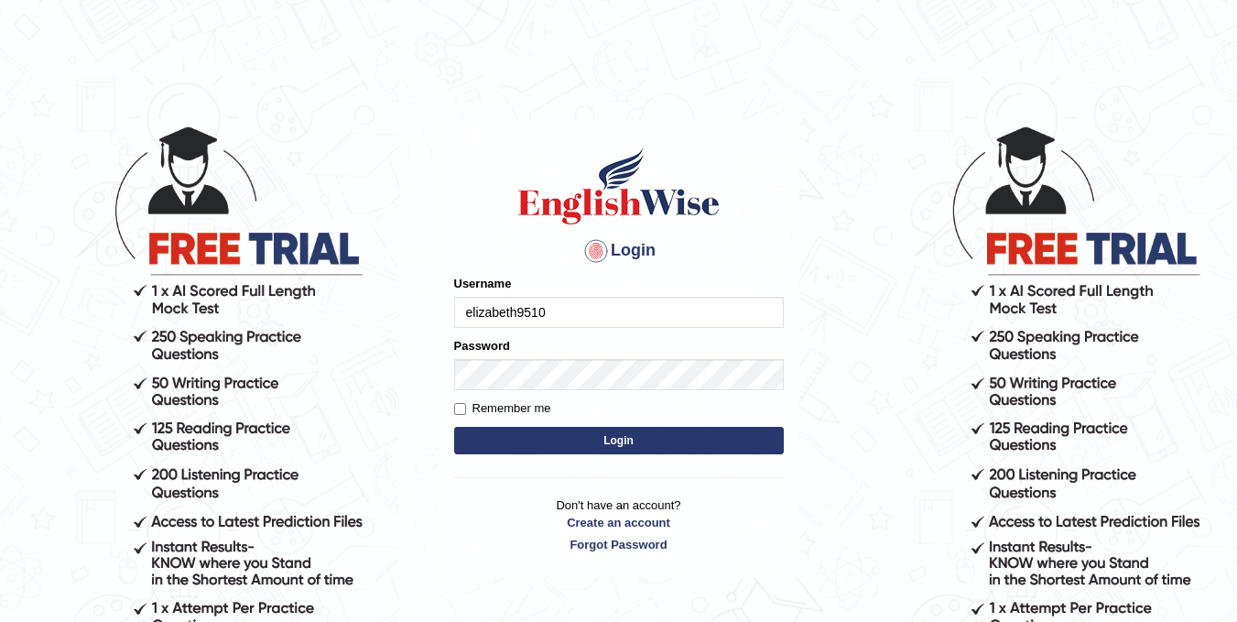
click at [597, 314] on input "elizabeth9510" at bounding box center [619, 312] width 330 height 31
type input "GiftMumbi"
click at [461, 407] on input "Remember me" at bounding box center [460, 409] width 12 height 12
checkbox input "true"
click at [672, 441] on button "Login" at bounding box center [619, 440] width 330 height 27
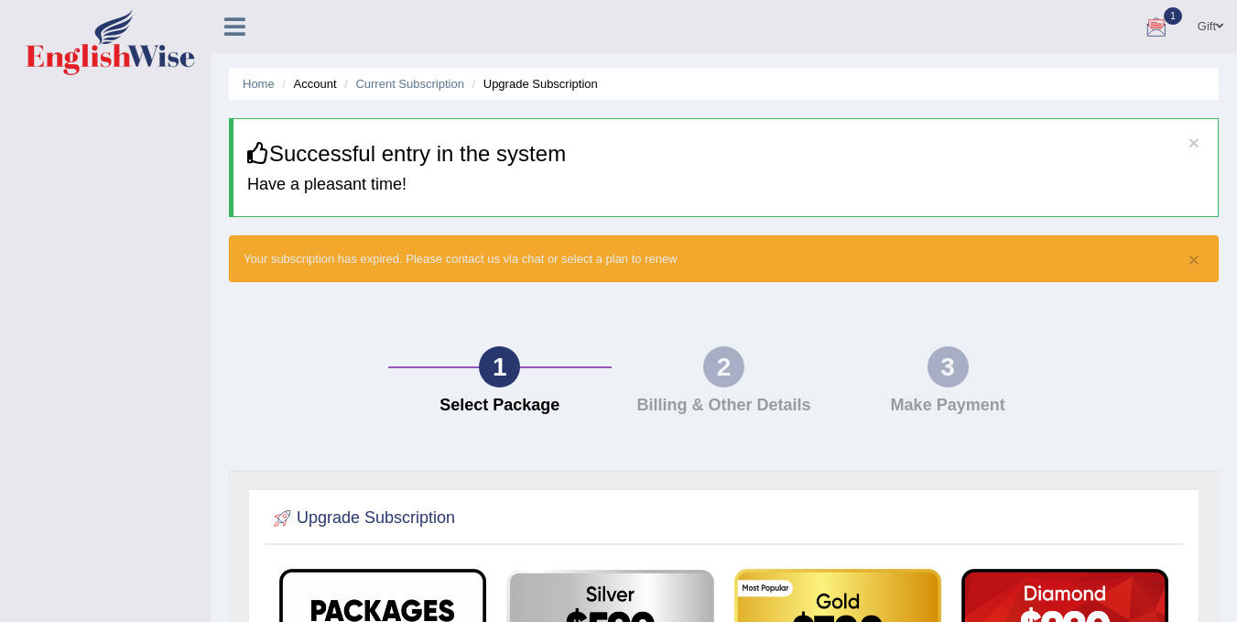
click at [1154, 27] on div at bounding box center [1156, 27] width 27 height 27
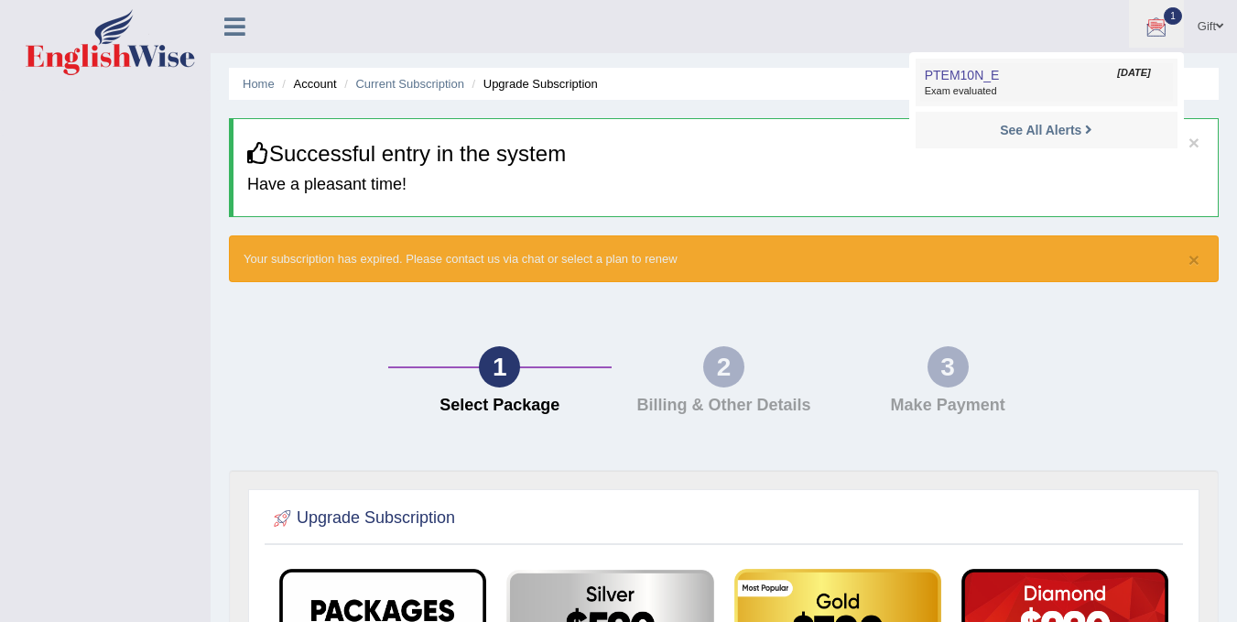
click at [998, 93] on span "Exam evaluated" at bounding box center [1047, 91] width 244 height 15
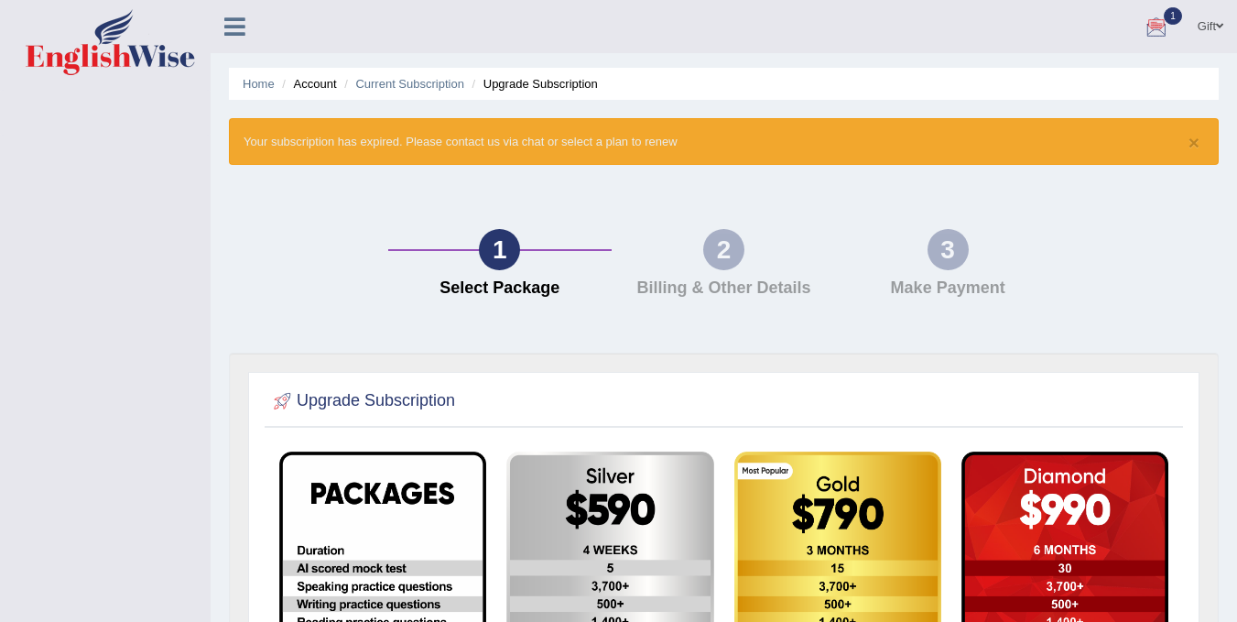
click at [1158, 26] on div at bounding box center [1156, 27] width 27 height 27
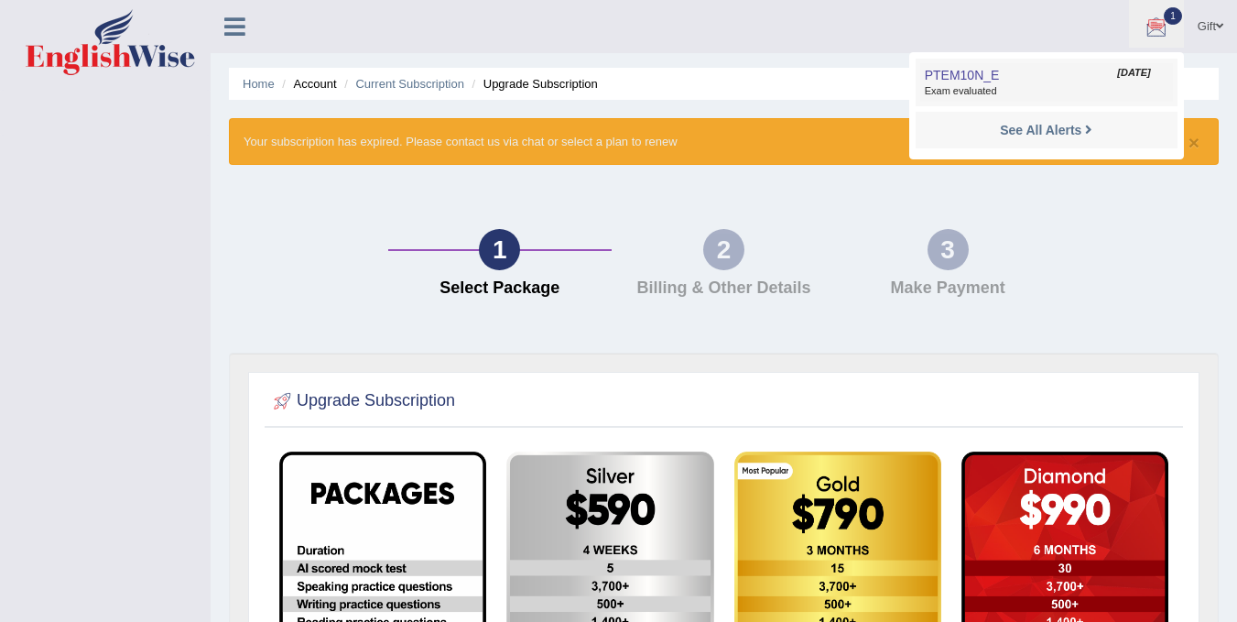
click at [1079, 90] on span "Exam evaluated" at bounding box center [1047, 91] width 244 height 15
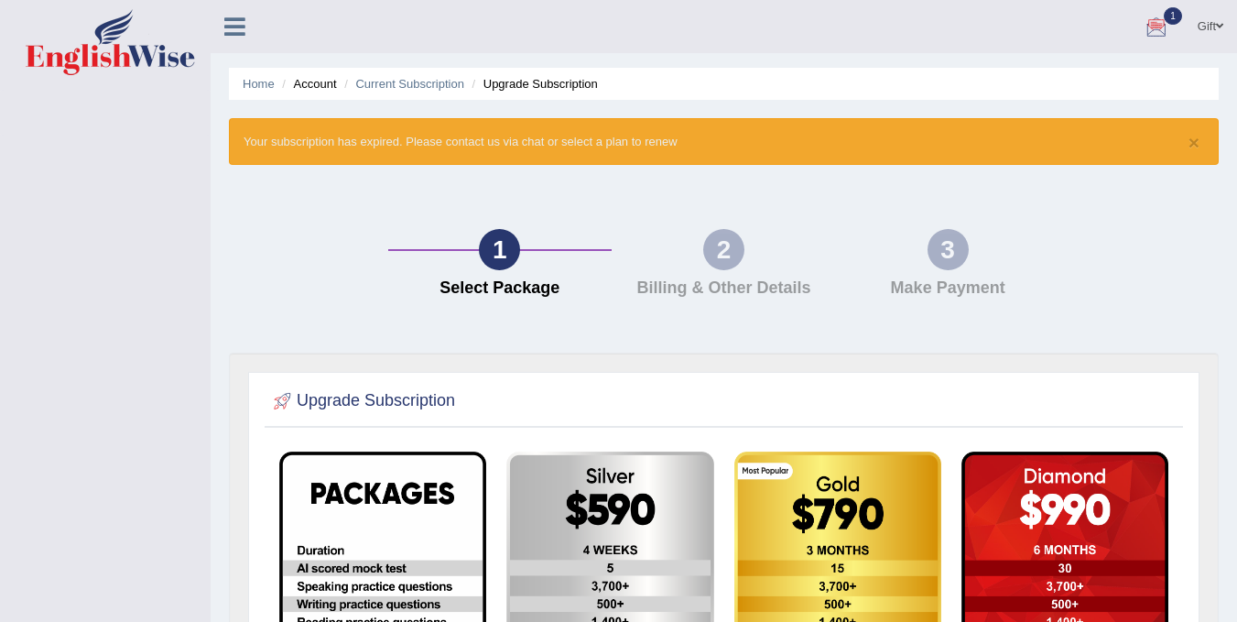
click at [1160, 19] on div at bounding box center [1156, 27] width 27 height 27
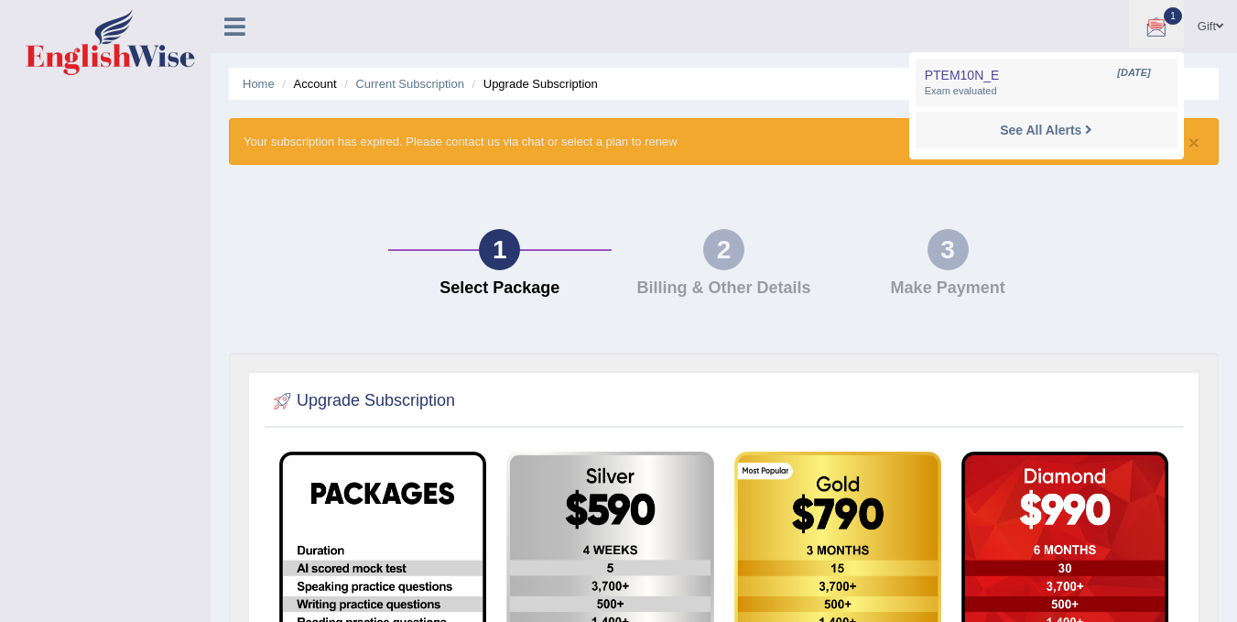
click at [240, 30] on icon at bounding box center [234, 27] width 21 height 24
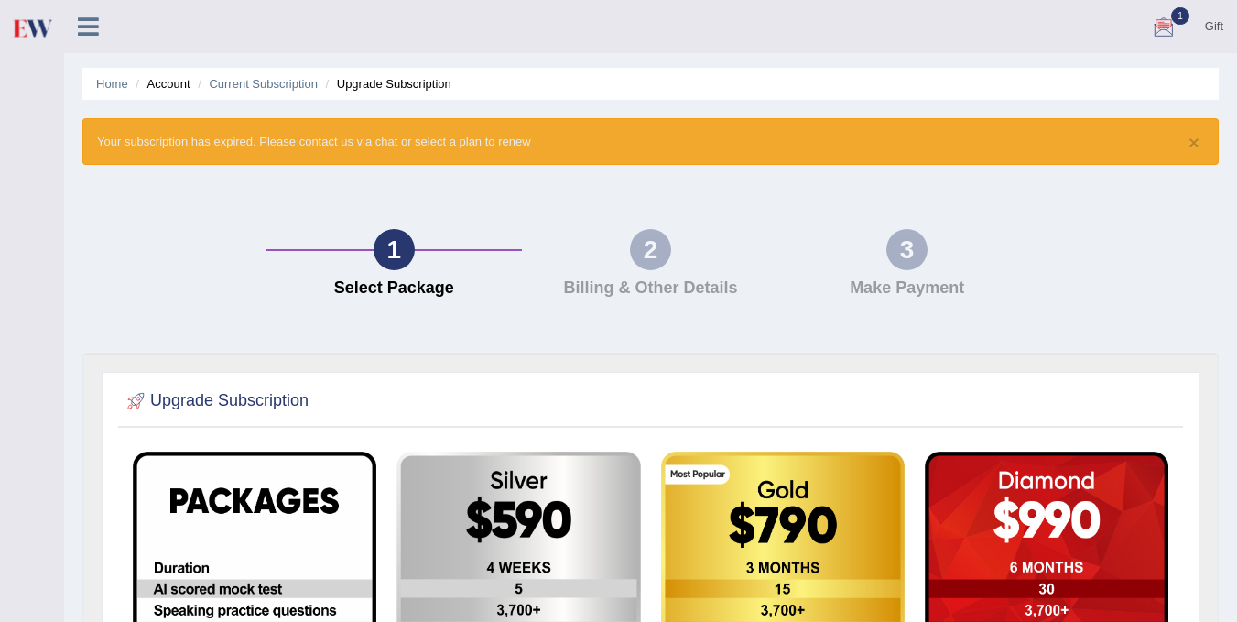
click at [95, 17] on icon at bounding box center [88, 27] width 21 height 24
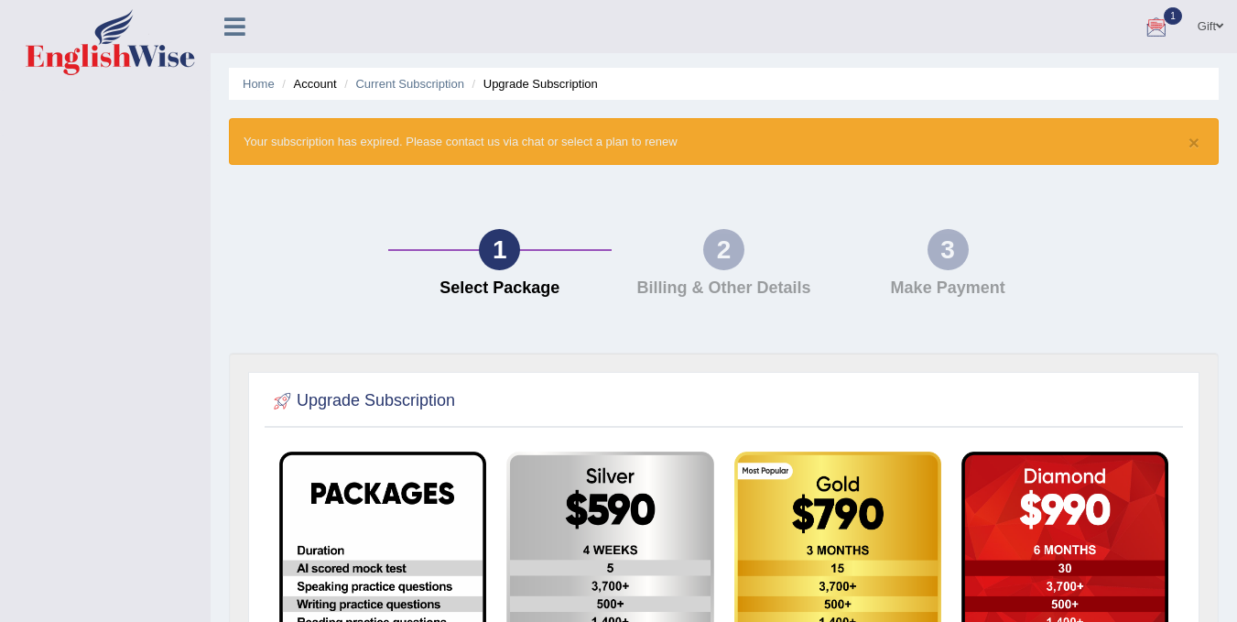
click at [224, 29] on icon at bounding box center [234, 27] width 21 height 24
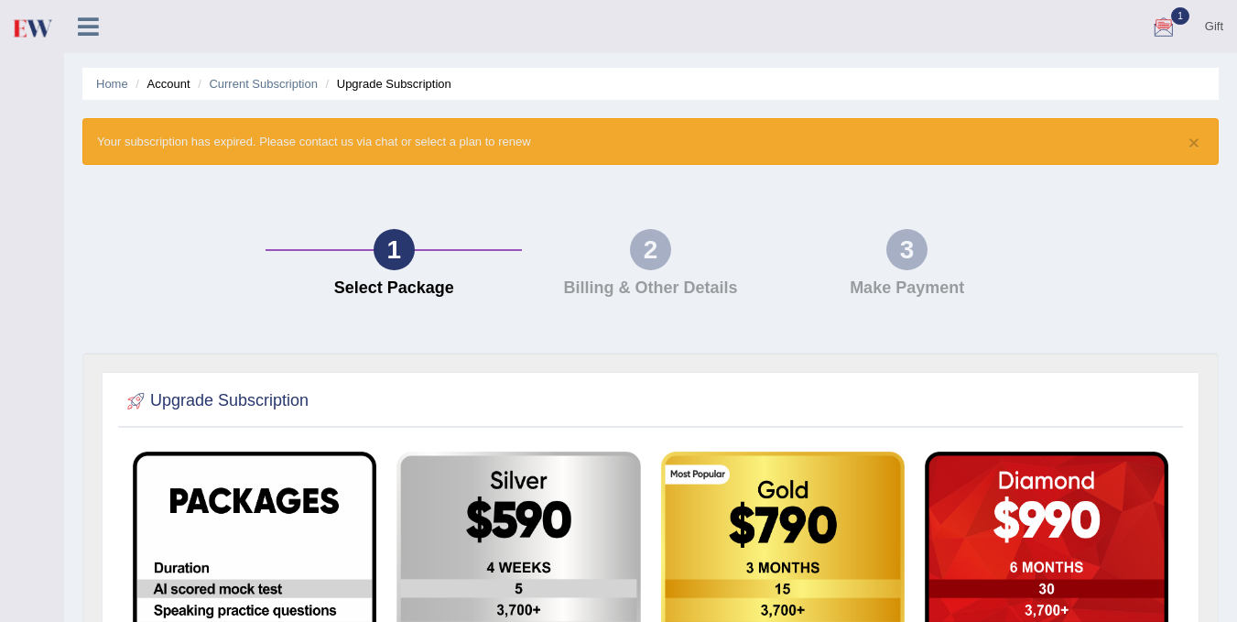
click at [84, 20] on icon at bounding box center [88, 27] width 21 height 24
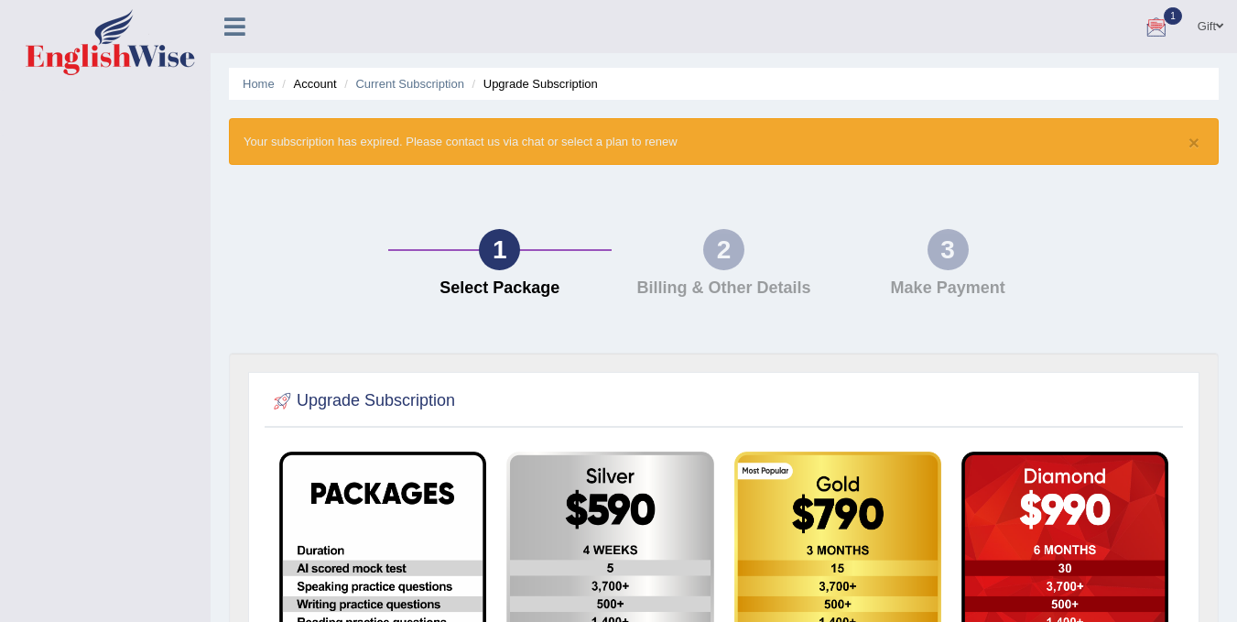
click at [1207, 22] on link "Gift" at bounding box center [1210, 24] width 53 height 48
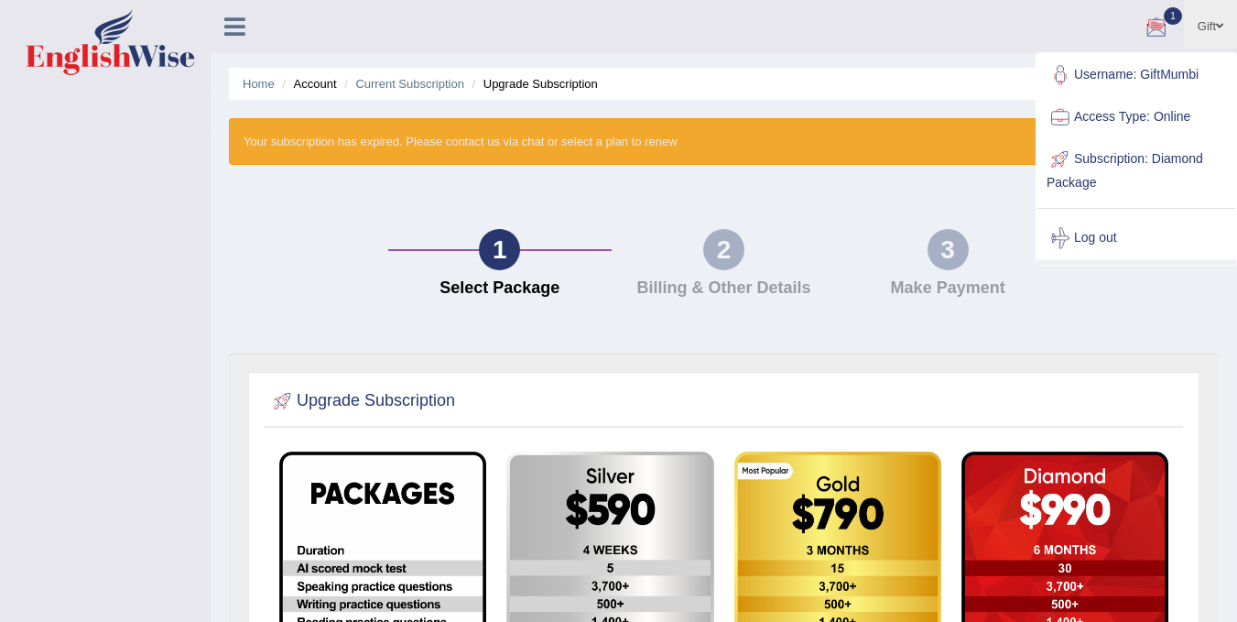
click at [934, 201] on div "1 Select Package 2 Billing & Other Details 3 Make Payment" at bounding box center [724, 267] width 1008 height 169
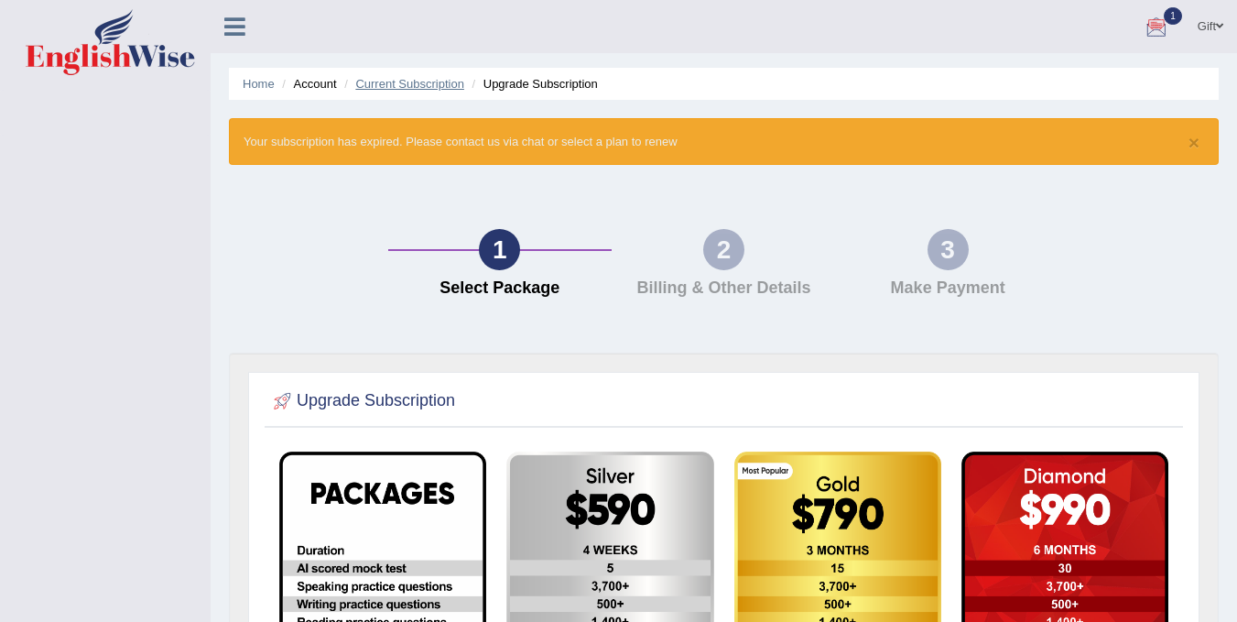
click at [439, 88] on link "Current Subscription" at bounding box center [409, 84] width 109 height 14
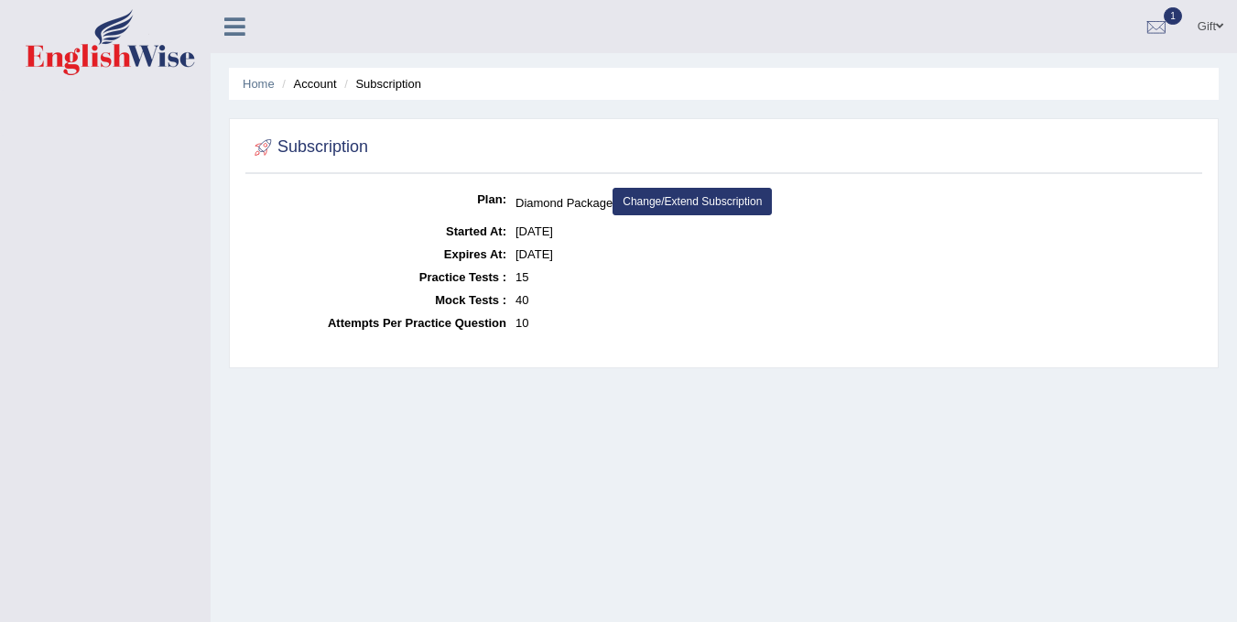
click at [701, 202] on link "Change/Extend Subscription" at bounding box center [692, 201] width 159 height 27
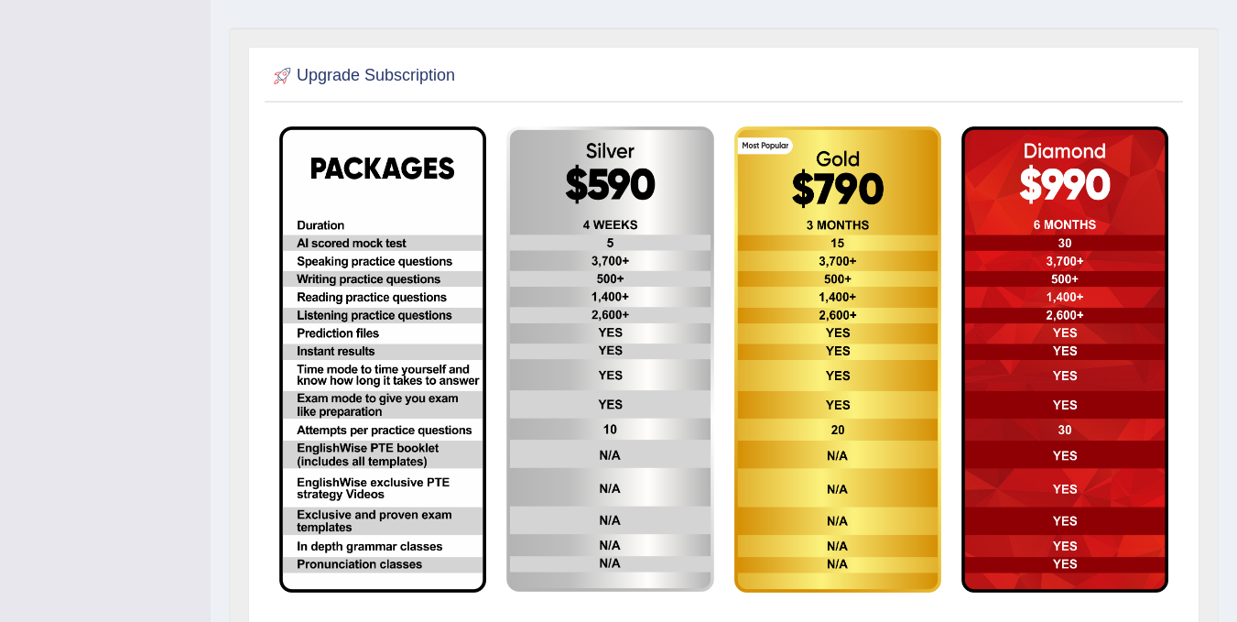
scroll to position [326, 0]
